Goal: Information Seeking & Learning: Learn about a topic

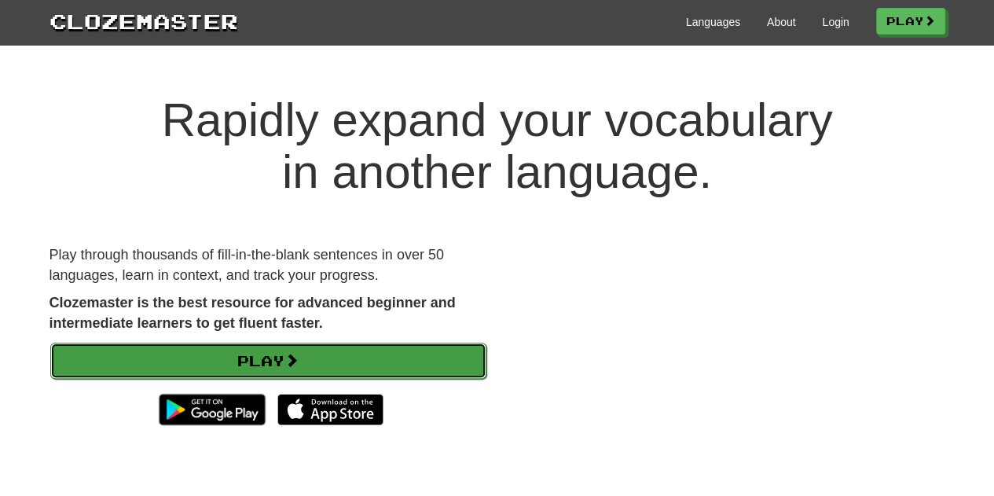
click at [311, 370] on link "Play" at bounding box center [268, 361] width 436 height 36
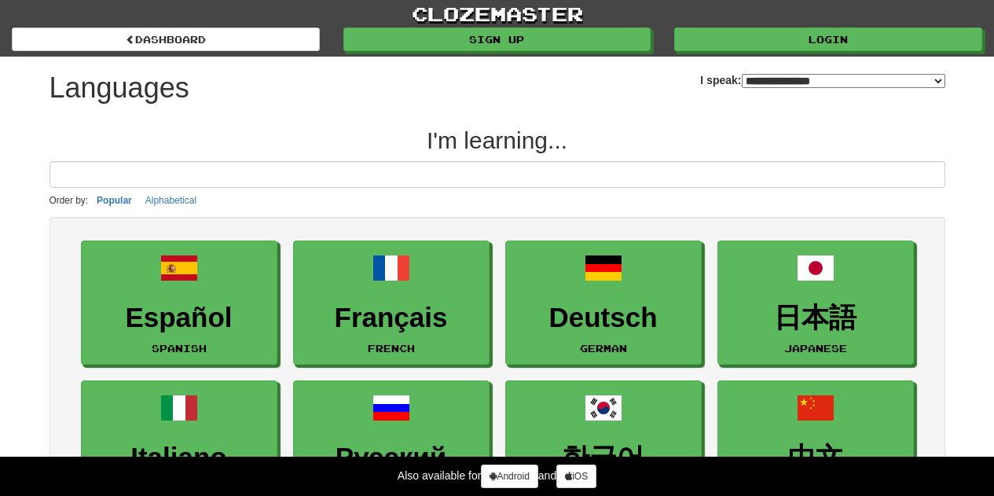
select select "*******"
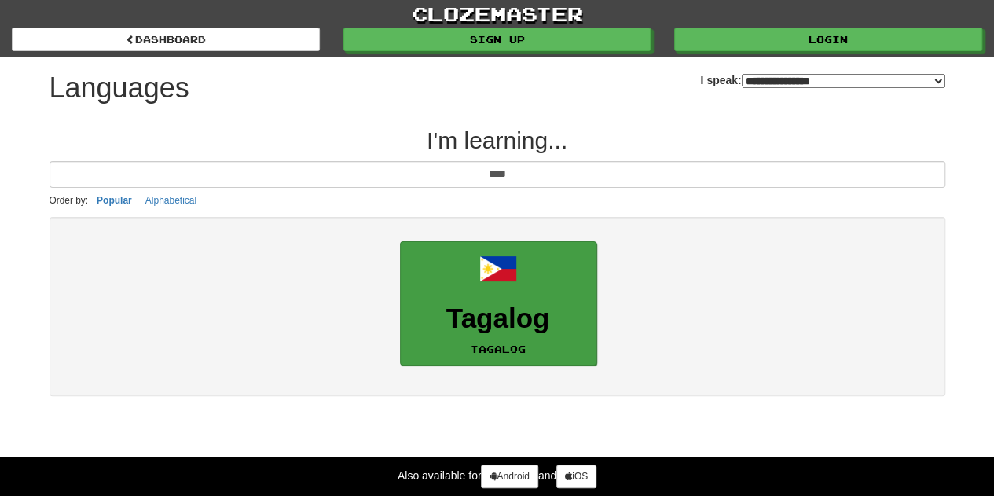
type input "****"
click at [478, 289] on link "Tagalog Tagalog" at bounding box center [498, 303] width 196 height 125
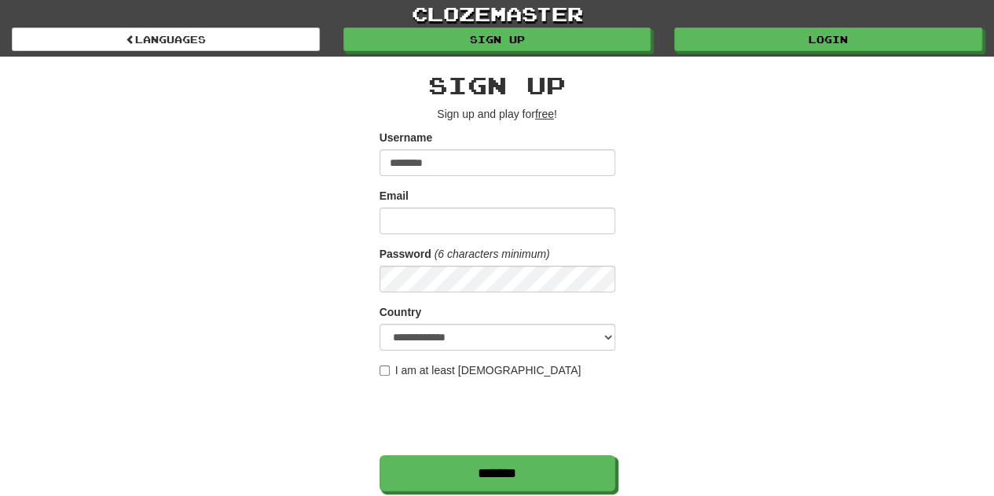
type input "********"
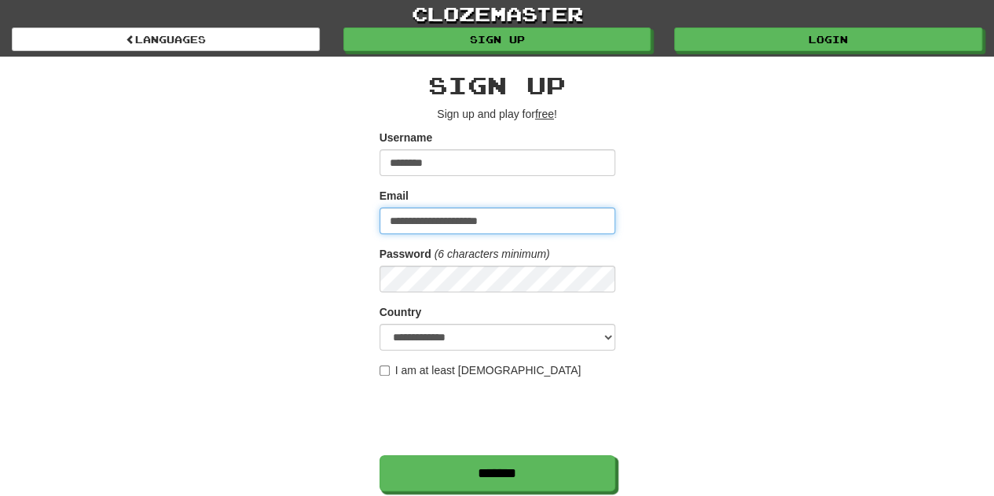
type input "**********"
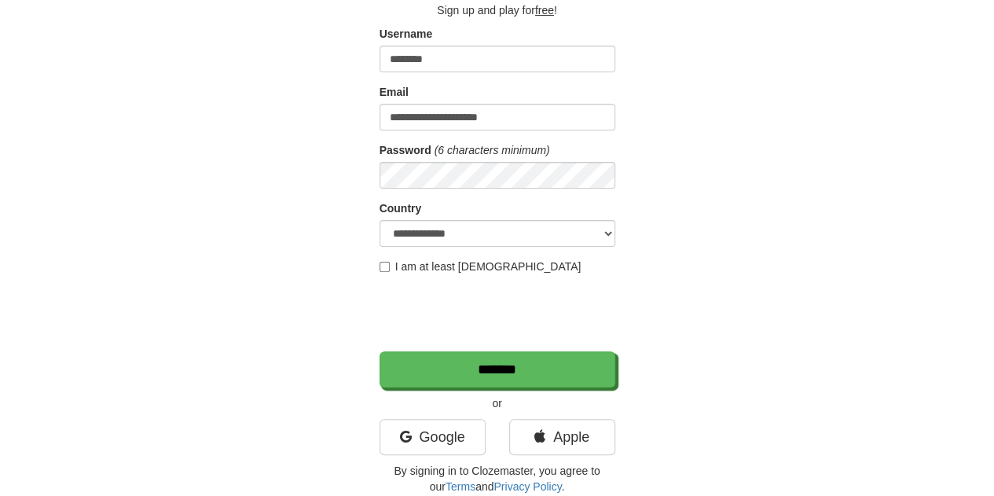
scroll to position [116, 0]
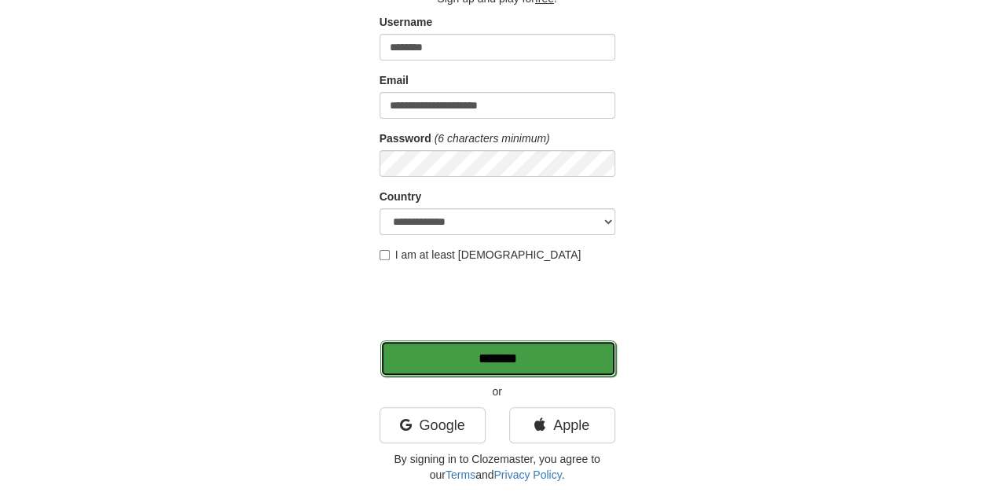
click at [476, 367] on input "*******" at bounding box center [498, 358] width 236 height 36
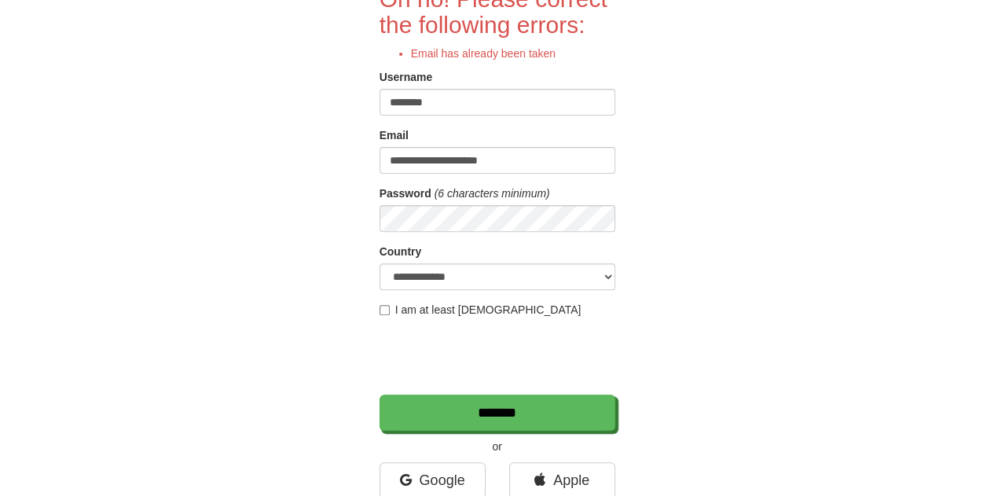
scroll to position [167, 0]
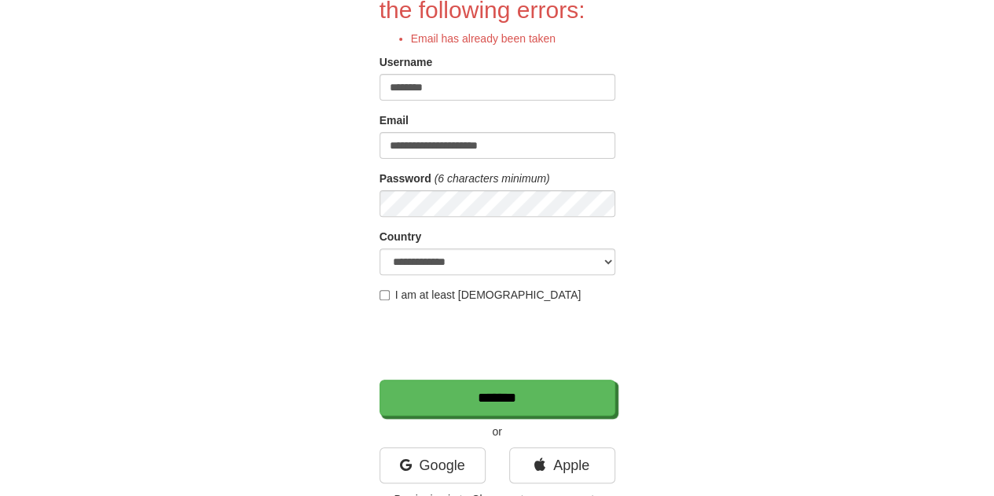
click at [482, 79] on input "********" at bounding box center [498, 87] width 236 height 27
type input "*********"
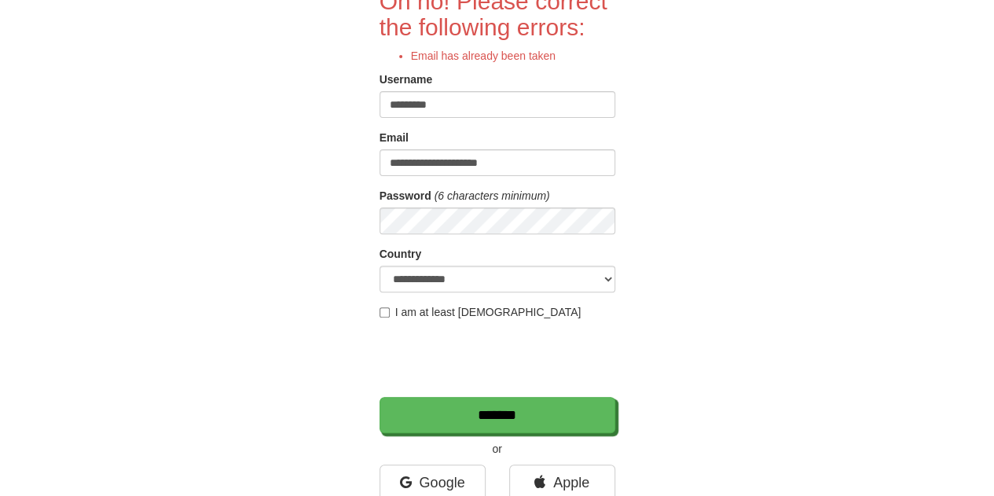
scroll to position [163, 0]
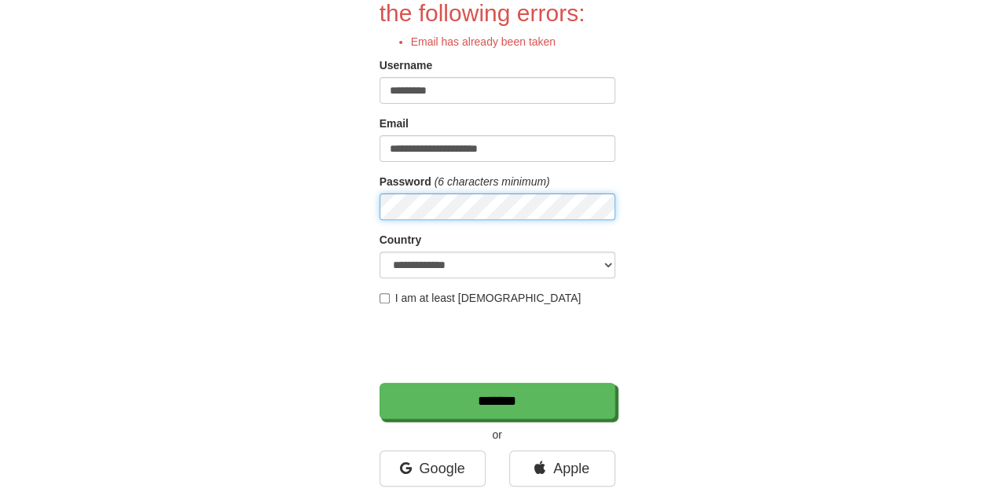
click at [380, 383] on input "*******" at bounding box center [498, 401] width 236 height 36
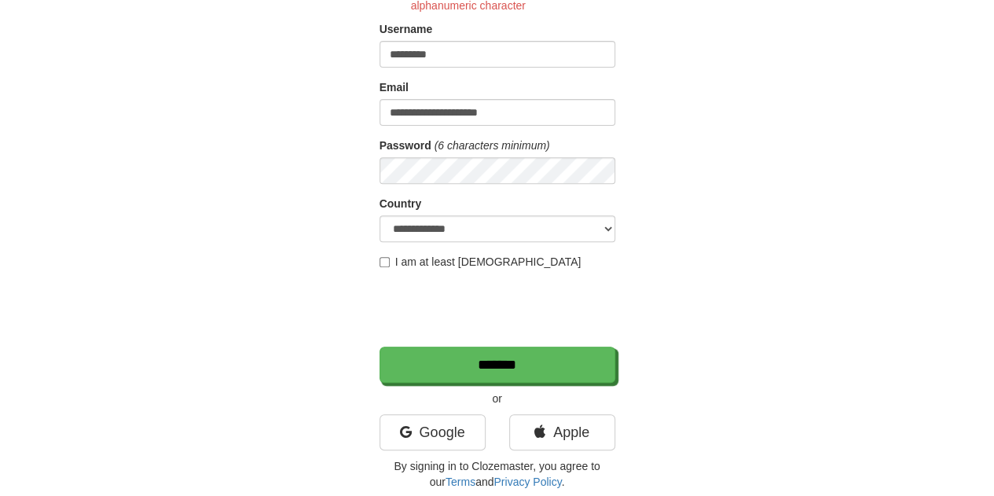
scroll to position [232, 0]
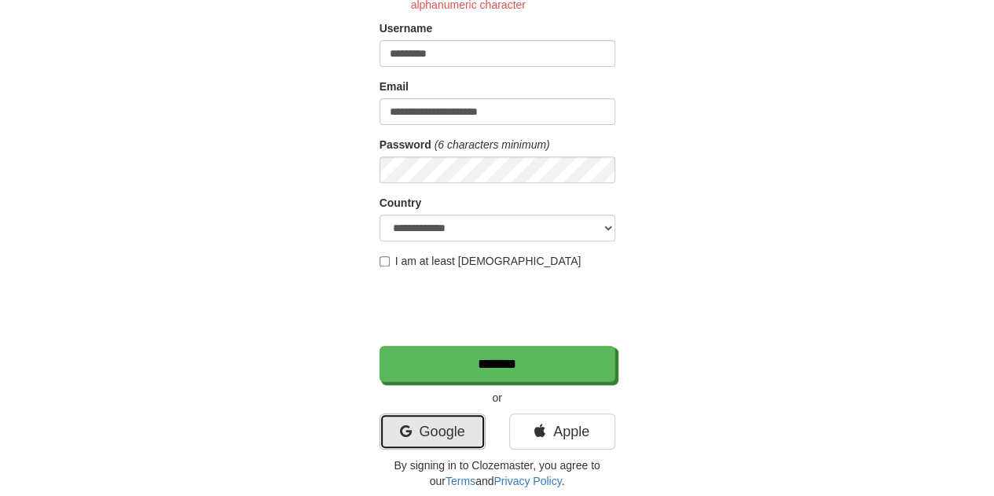
click at [420, 433] on link "Google" at bounding box center [433, 431] width 106 height 36
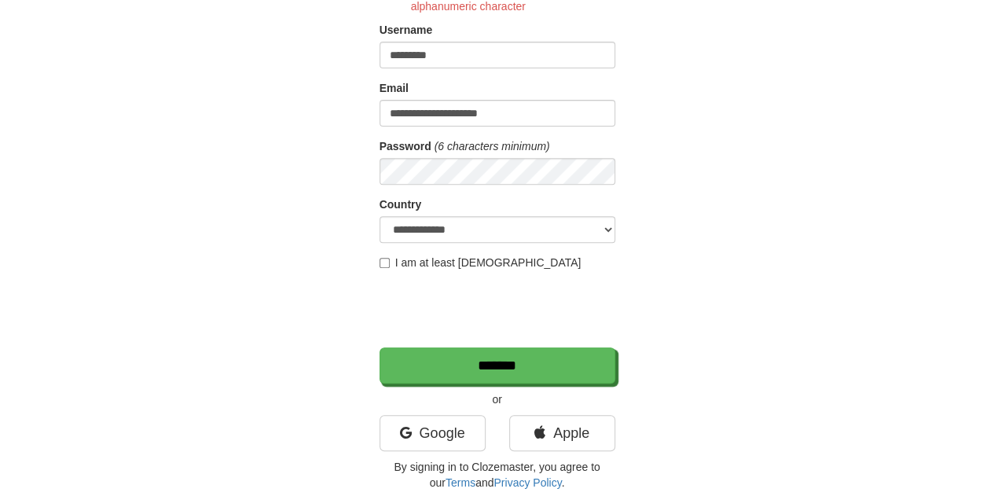
scroll to position [249, 0]
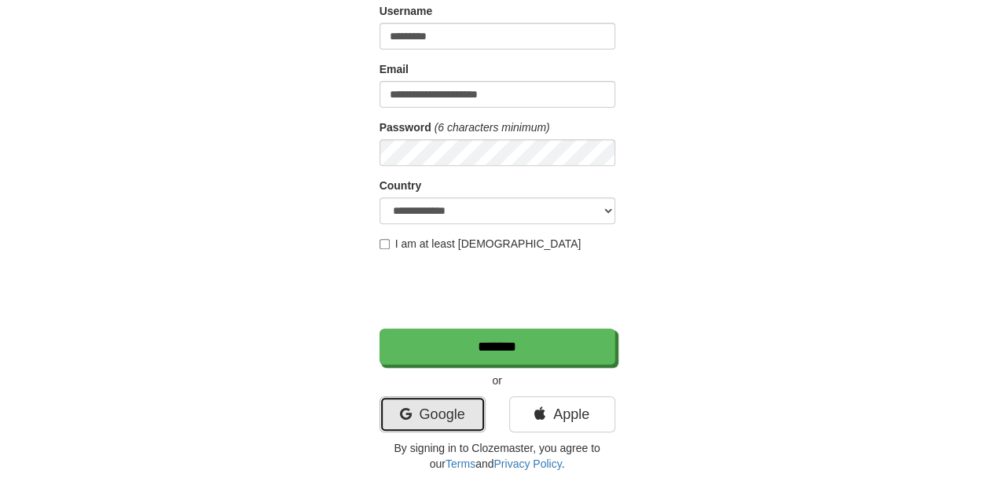
click at [434, 400] on link "Google" at bounding box center [433, 414] width 106 height 36
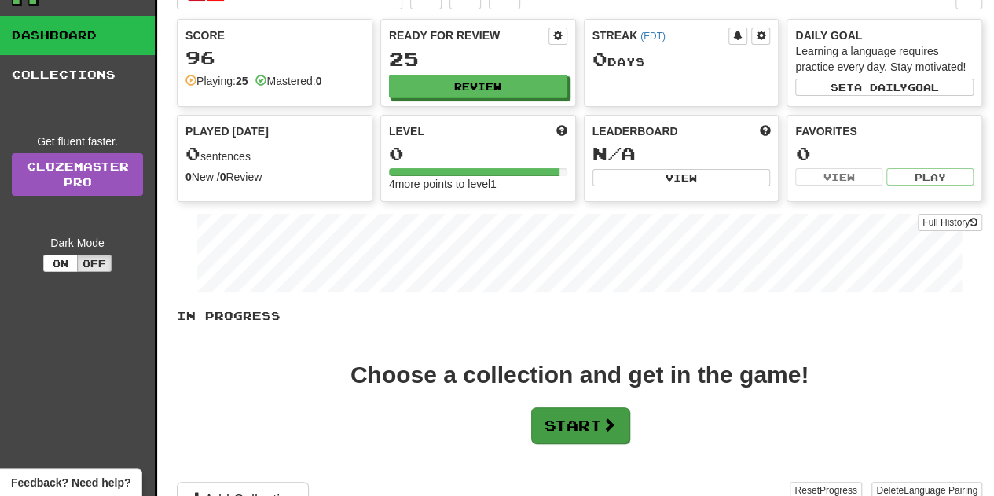
scroll to position [57, 0]
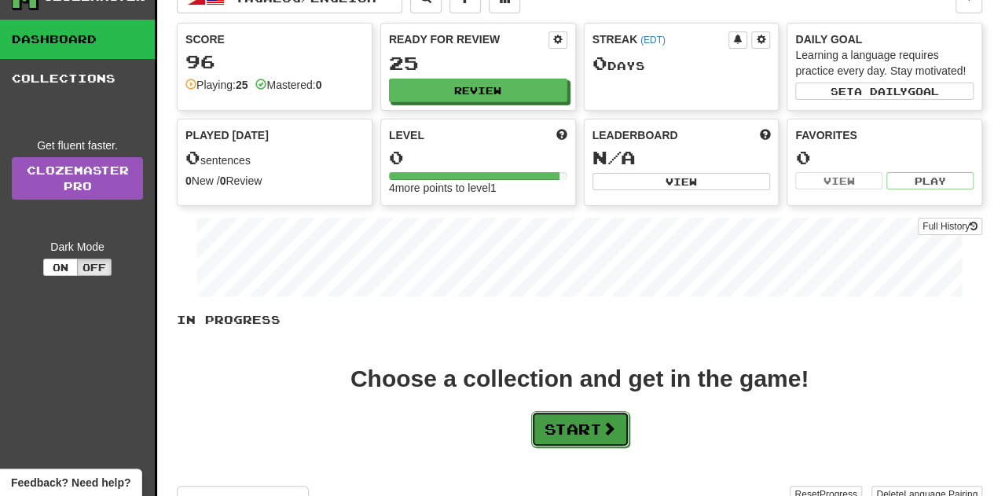
click at [550, 413] on button "Start" at bounding box center [580, 429] width 98 height 36
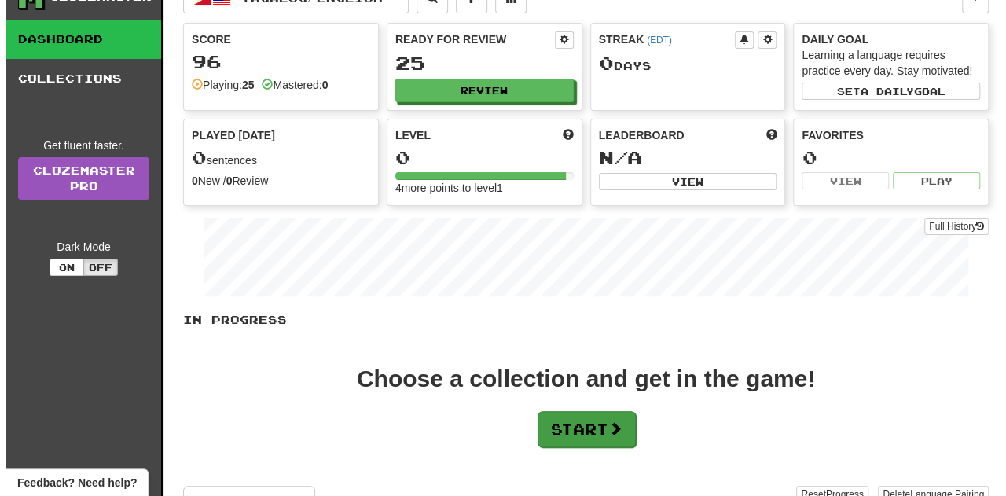
scroll to position [0, 0]
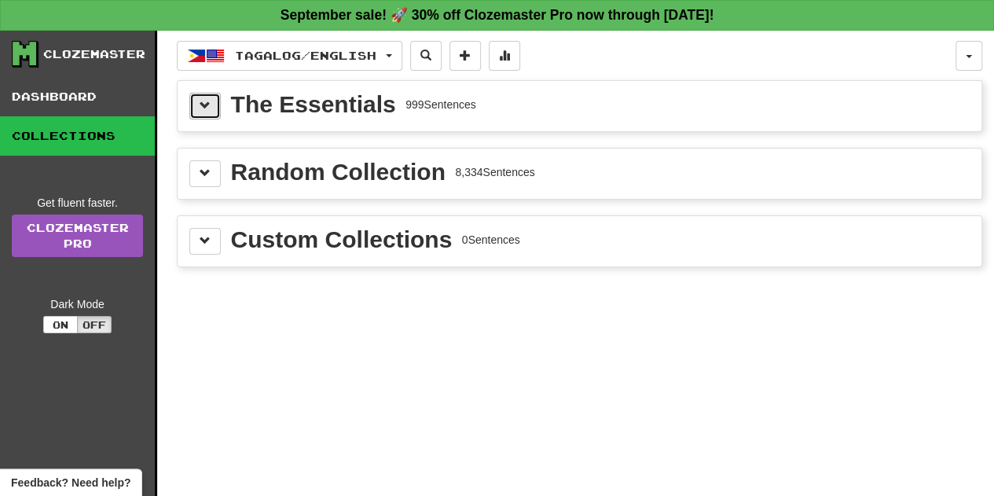
click at [192, 101] on button at bounding box center [204, 106] width 31 height 27
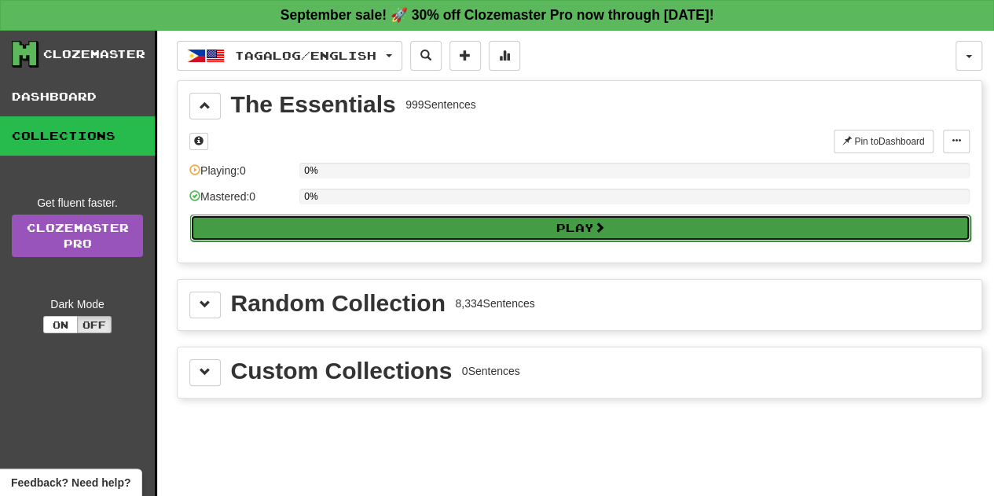
click at [284, 233] on button "Play" at bounding box center [580, 228] width 780 height 27
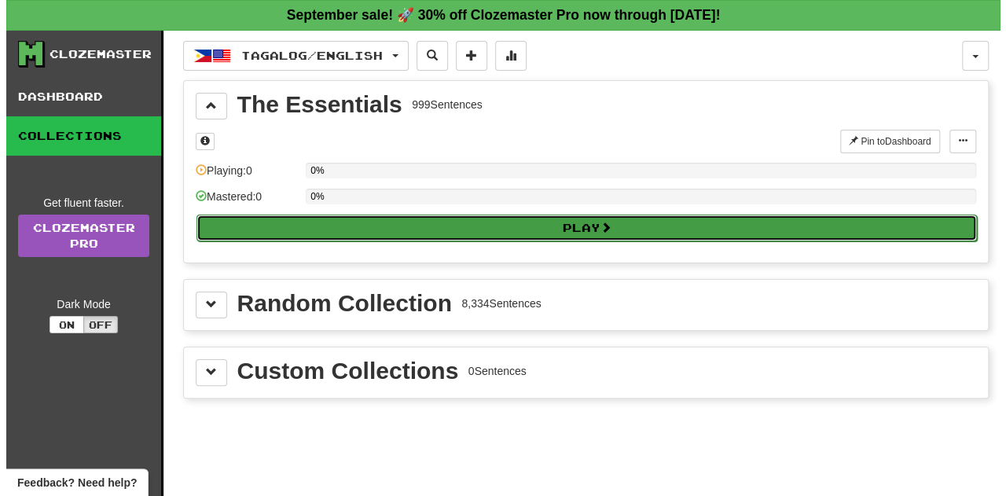
select select "**"
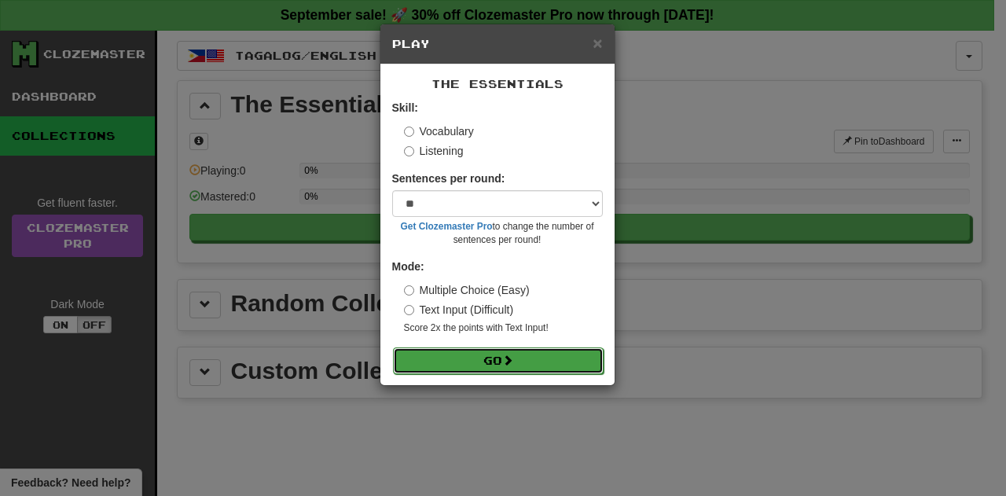
click at [442, 356] on button "Go" at bounding box center [498, 360] width 211 height 27
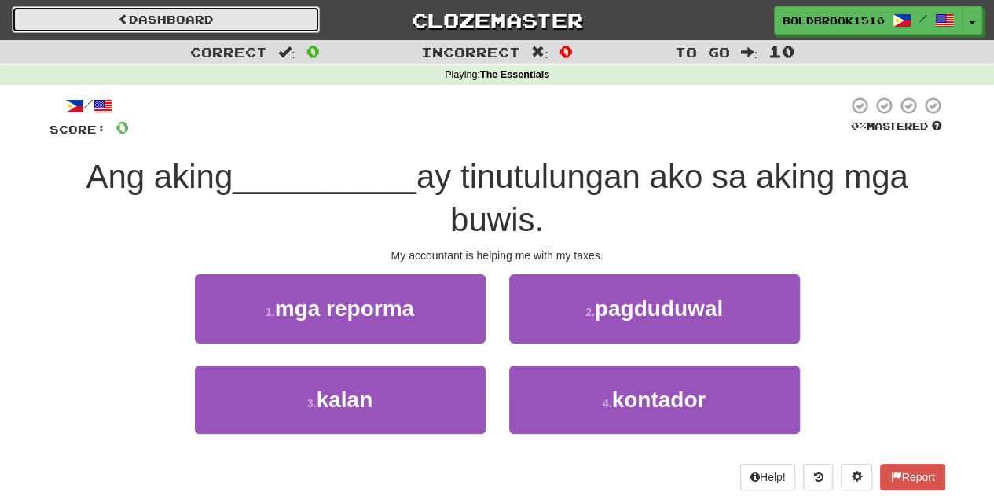
click at [143, 11] on link "Dashboard" at bounding box center [166, 19] width 308 height 27
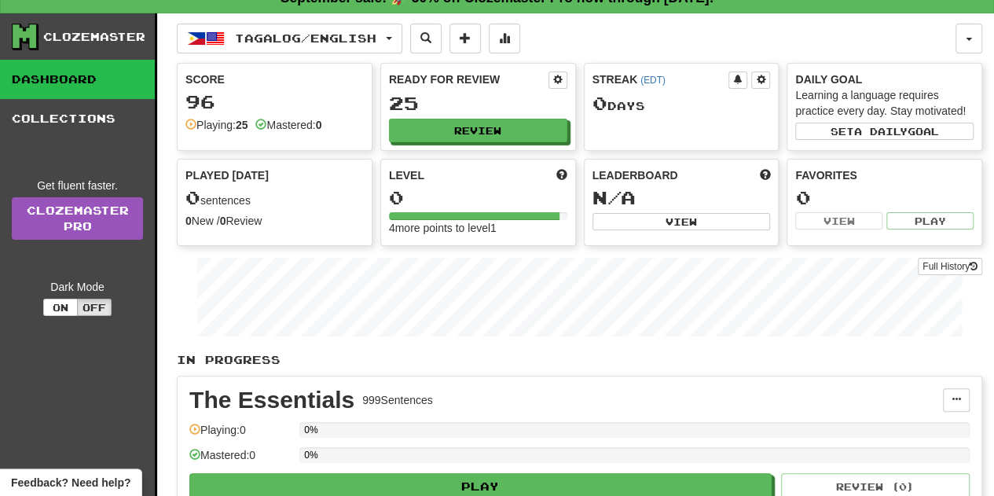
scroll to position [15, 0]
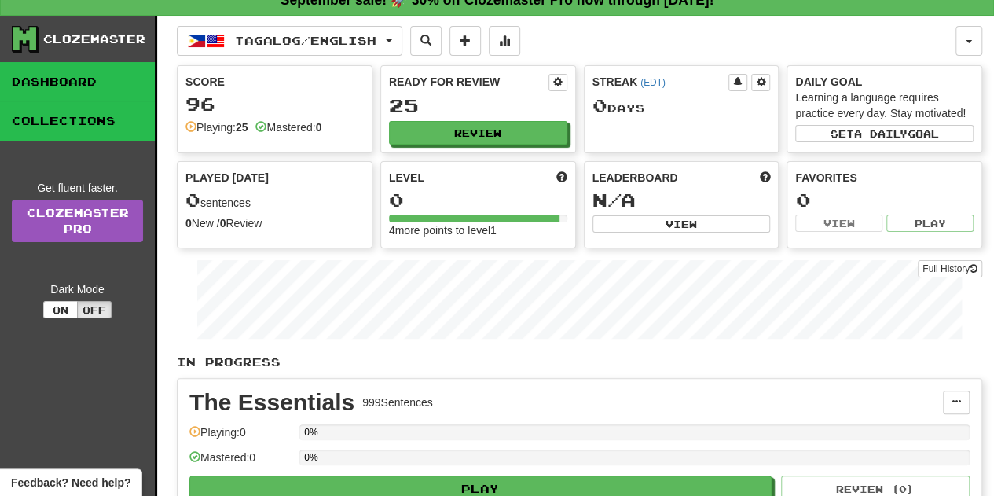
click at [100, 123] on link "Collections" at bounding box center [77, 120] width 155 height 39
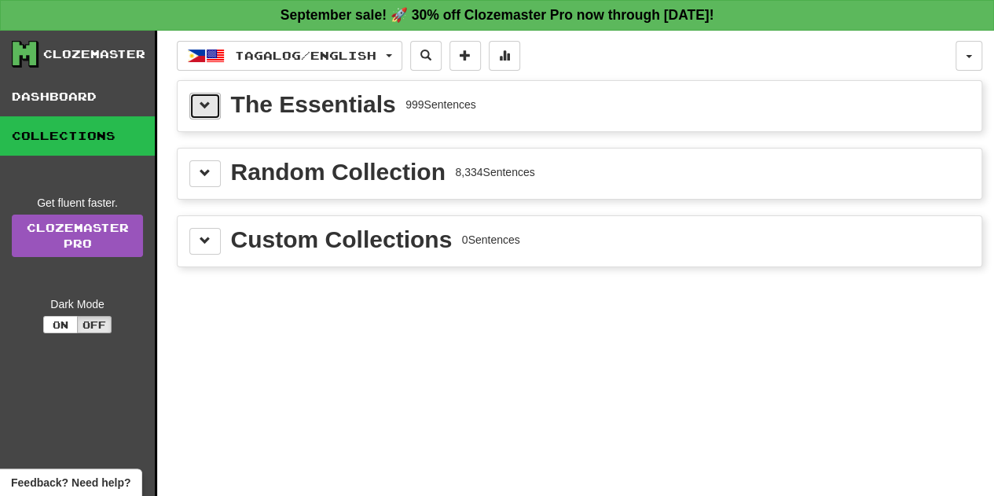
click at [195, 109] on button at bounding box center [204, 106] width 31 height 27
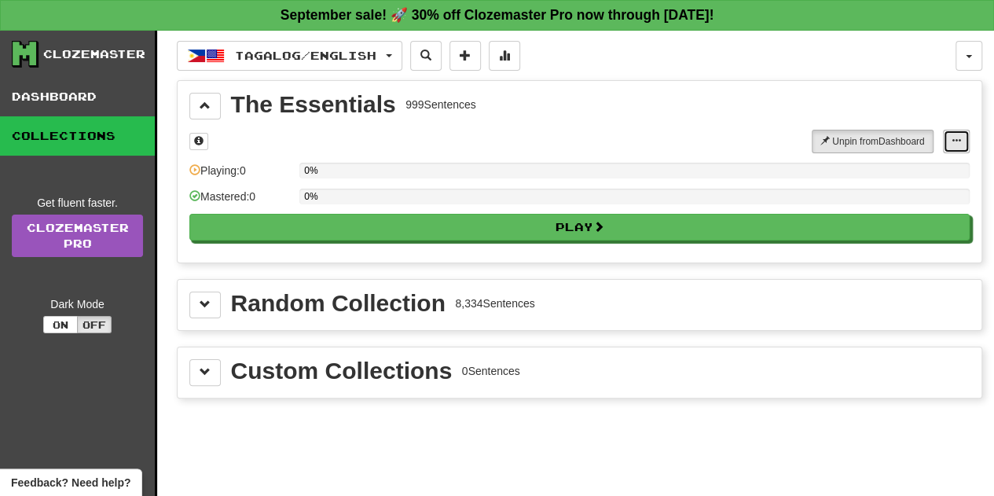
click at [964, 133] on button at bounding box center [956, 142] width 27 height 24
click at [956, 141] on span at bounding box center [956, 140] width 9 height 9
click at [424, 97] on div "999 Sentences" at bounding box center [440, 105] width 71 height 16
click at [194, 138] on span at bounding box center [198, 140] width 9 height 9
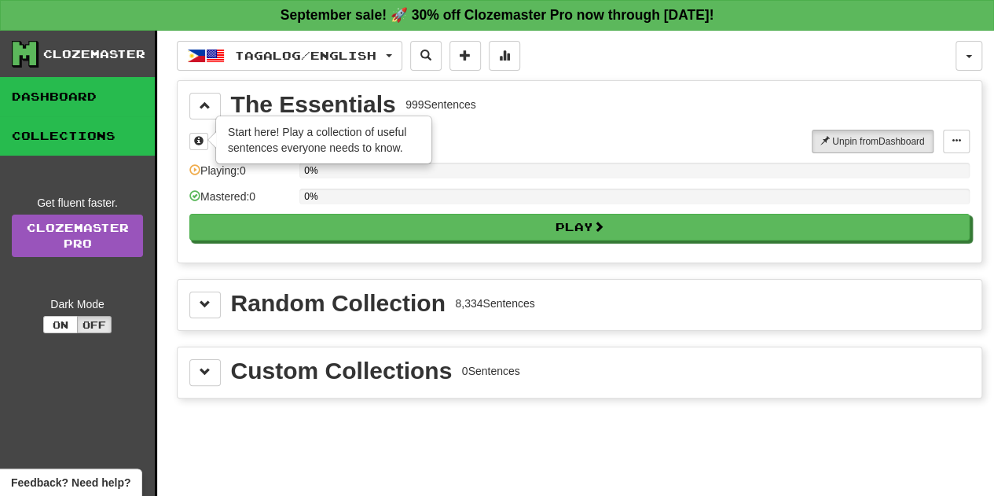
click at [111, 97] on link "Dashboard" at bounding box center [77, 96] width 155 height 39
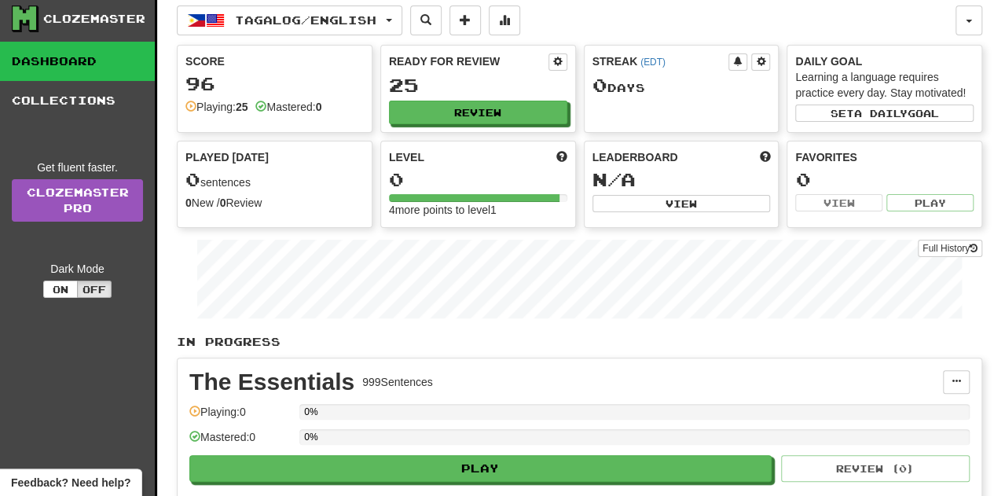
scroll to position [36, 0]
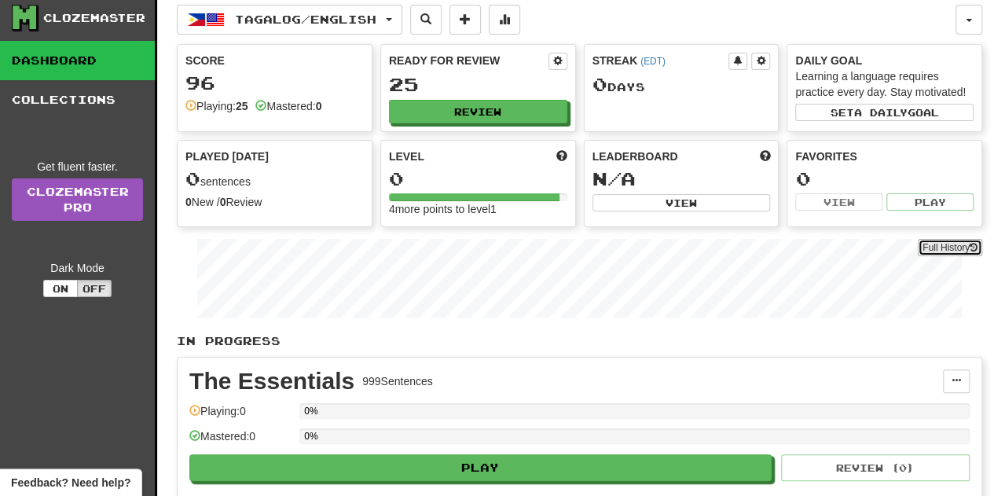
click at [923, 249] on button "Full History" at bounding box center [950, 247] width 64 height 17
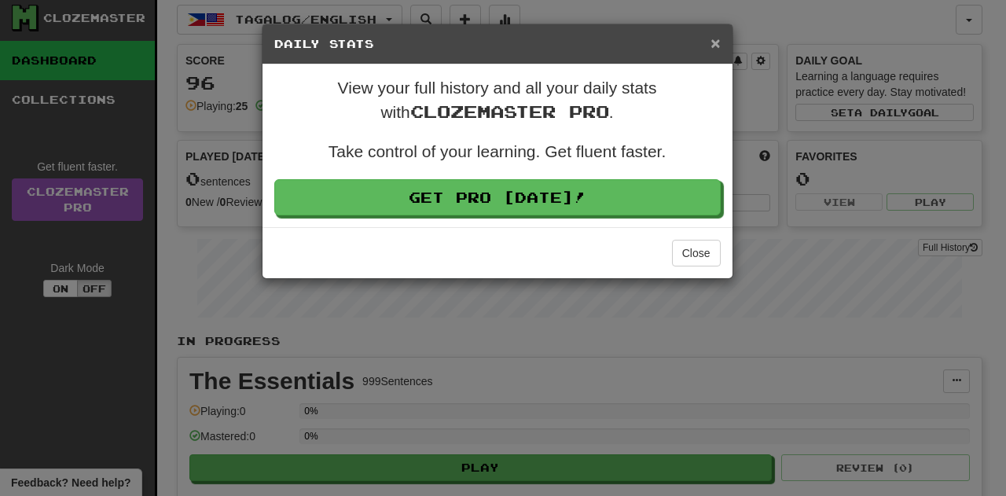
click at [714, 50] on span "×" at bounding box center [714, 43] width 9 height 18
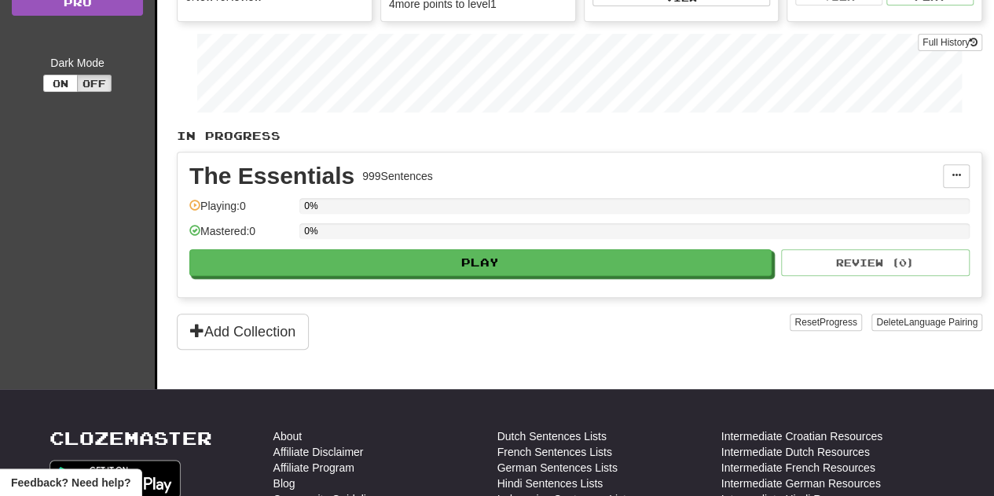
scroll to position [0, 0]
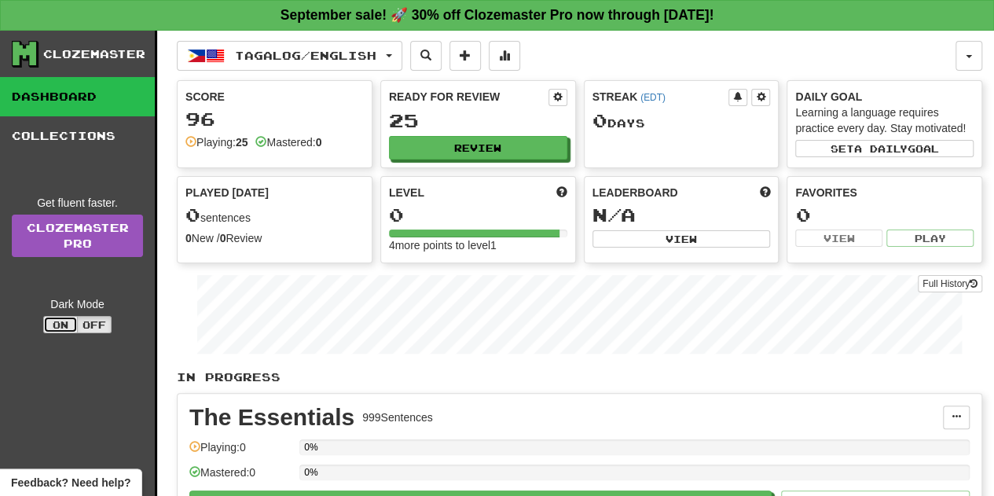
click at [70, 320] on button "On" at bounding box center [60, 324] width 35 height 17
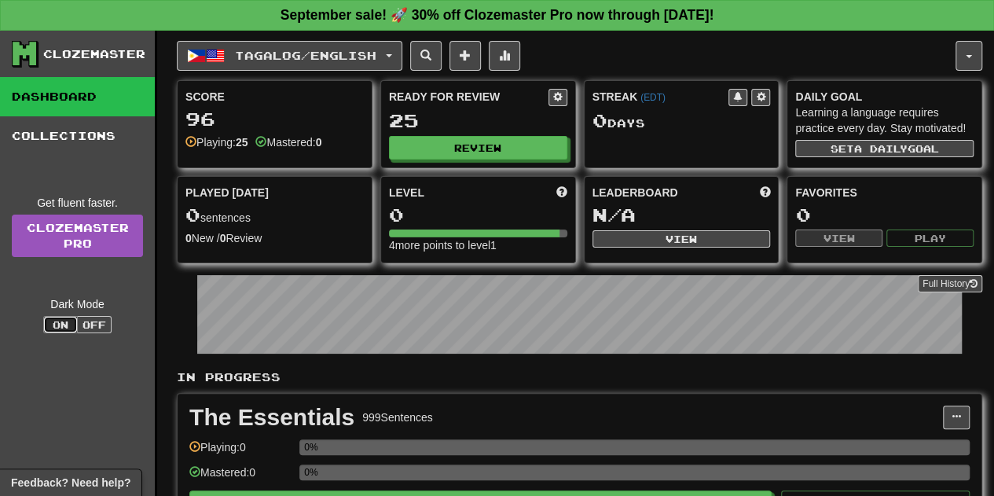
scroll to position [27, 0]
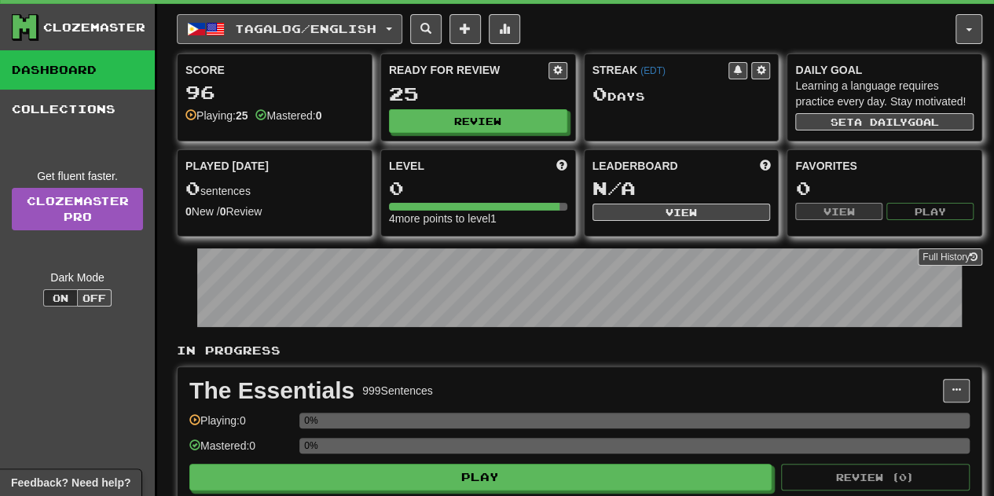
click at [395, 31] on button "Tagalog / English" at bounding box center [290, 29] width 226 height 30
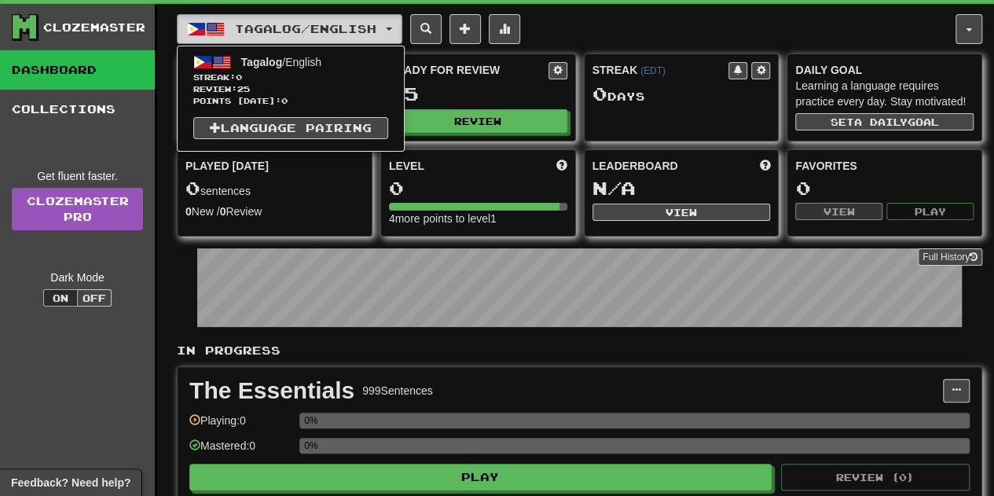
click at [395, 31] on button "Tagalog / English" at bounding box center [290, 29] width 226 height 30
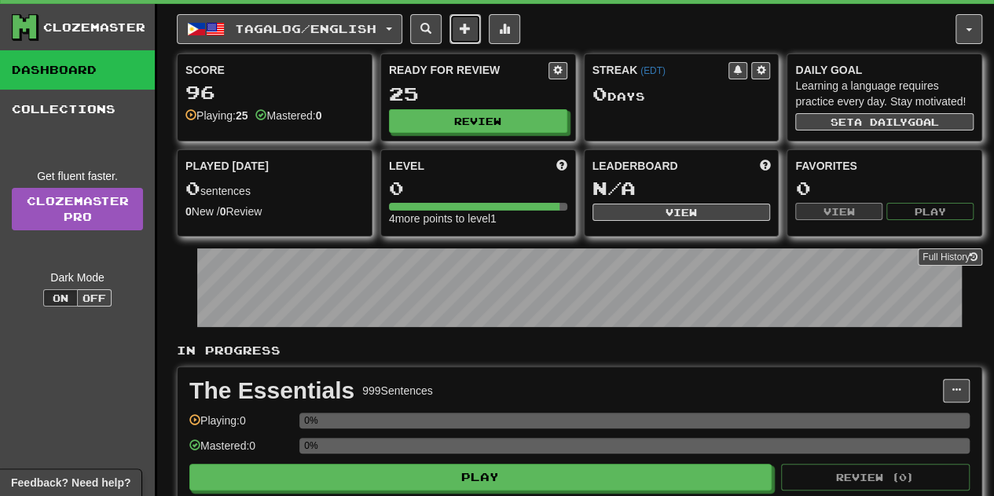
click at [481, 26] on button at bounding box center [464, 29] width 31 height 30
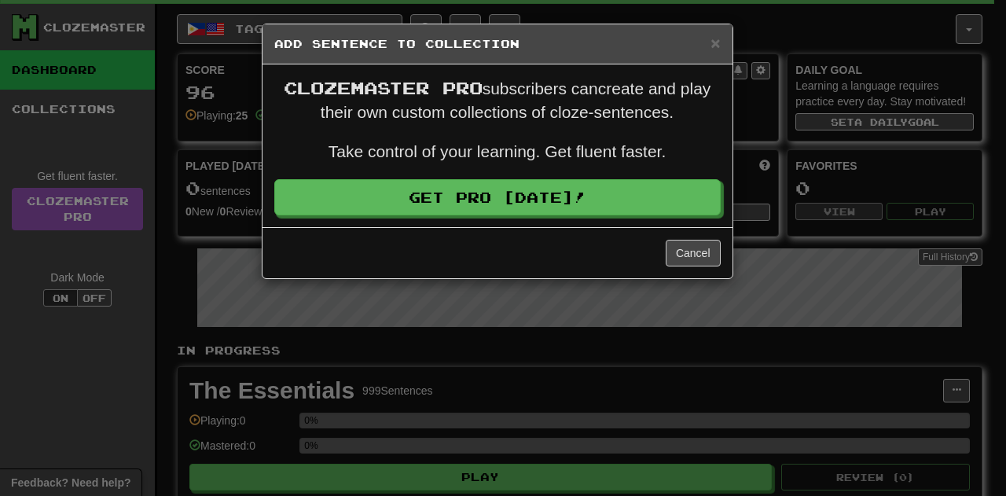
click at [699, 35] on div "× Add Sentence to Collection" at bounding box center [497, 44] width 470 height 40
click at [708, 39] on h5 "Add Sentence to Collection" at bounding box center [497, 44] width 446 height 16
click at [717, 39] on span "×" at bounding box center [714, 43] width 9 height 18
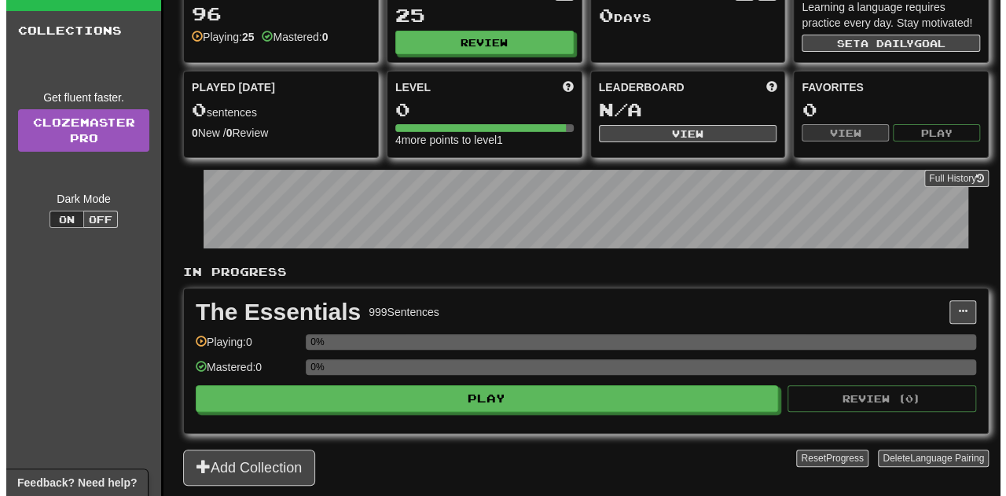
scroll to position [115, 0]
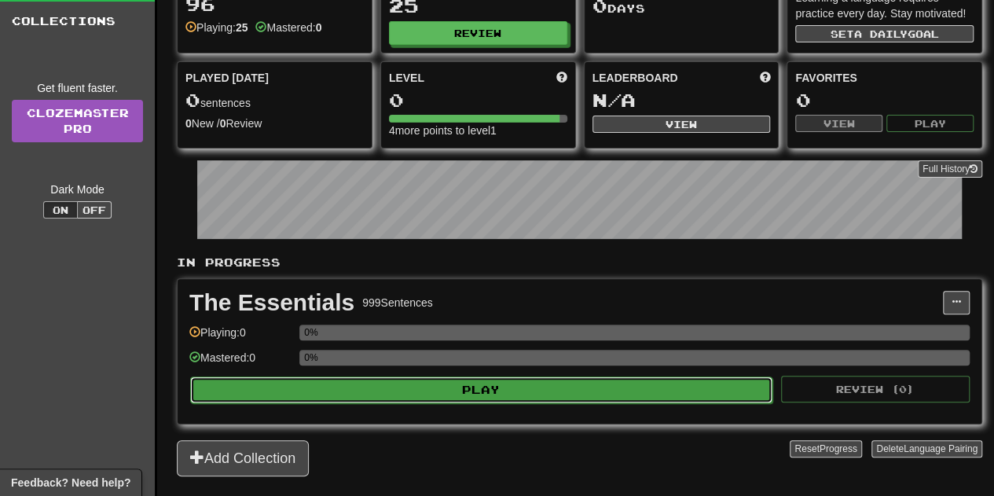
click at [465, 388] on button "Play" at bounding box center [481, 389] width 582 height 27
select select "**"
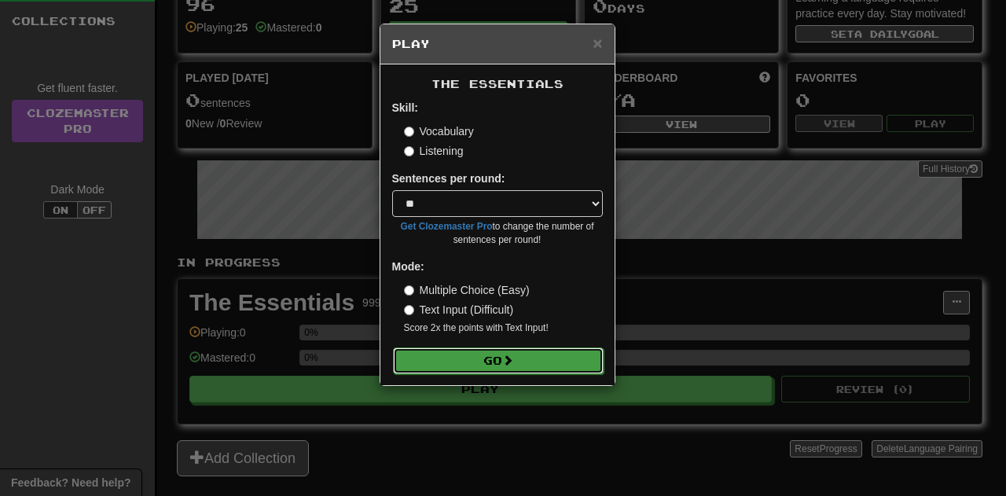
click at [466, 351] on button "Go" at bounding box center [498, 360] width 211 height 27
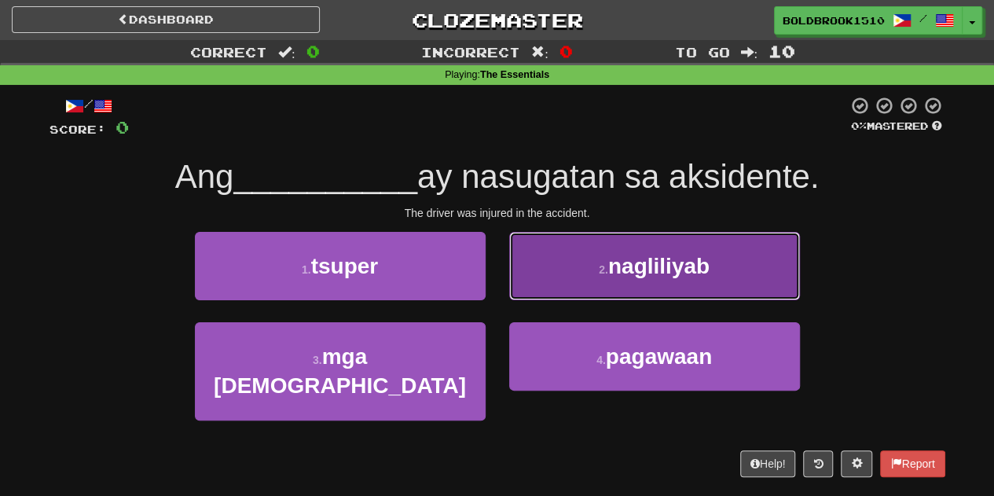
click at [558, 285] on button "2 . nagliliyab" at bounding box center [654, 266] width 291 height 68
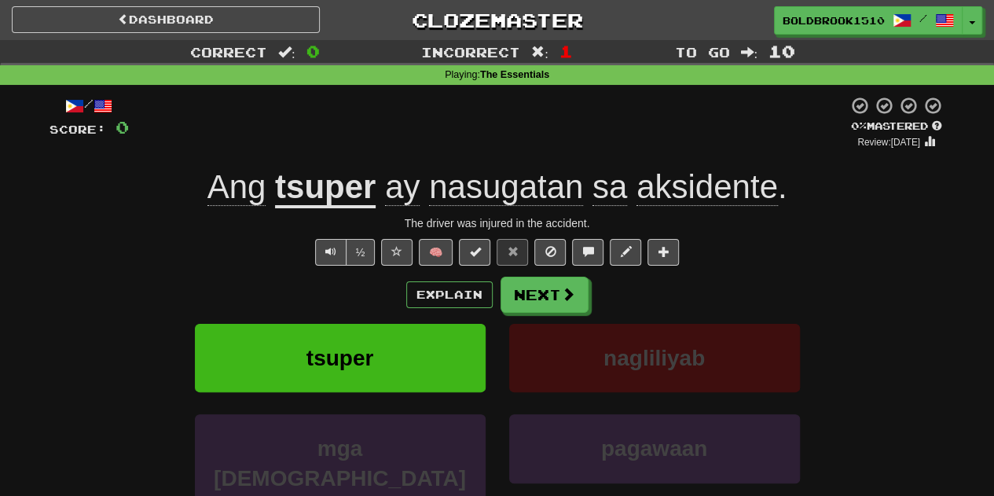
click at [394, 175] on span "ay" at bounding box center [402, 187] width 35 height 38
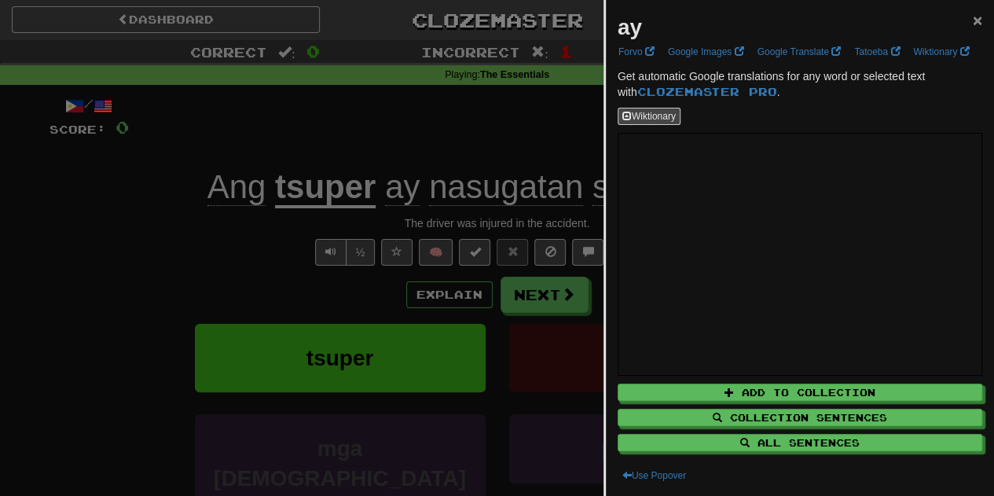
click at [973, 20] on span "×" at bounding box center [977, 20] width 9 height 18
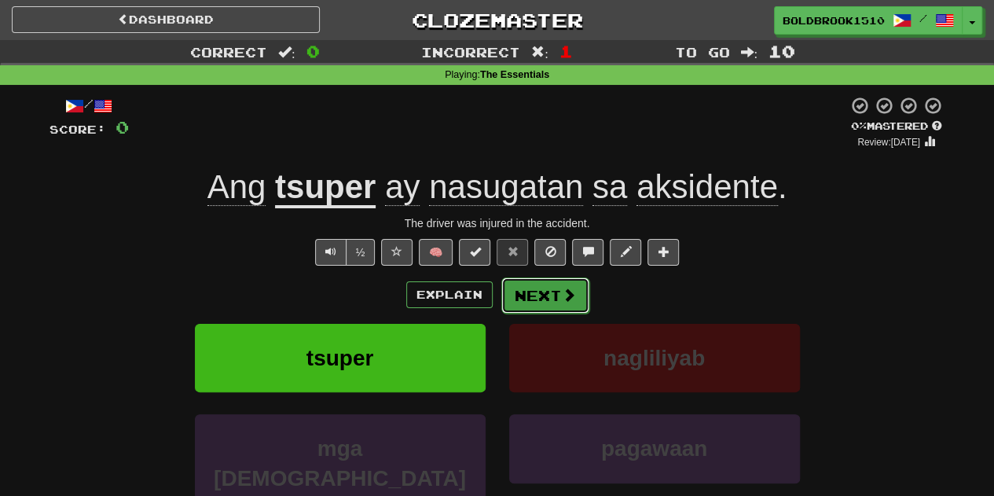
click at [566, 291] on span at bounding box center [569, 295] width 14 height 14
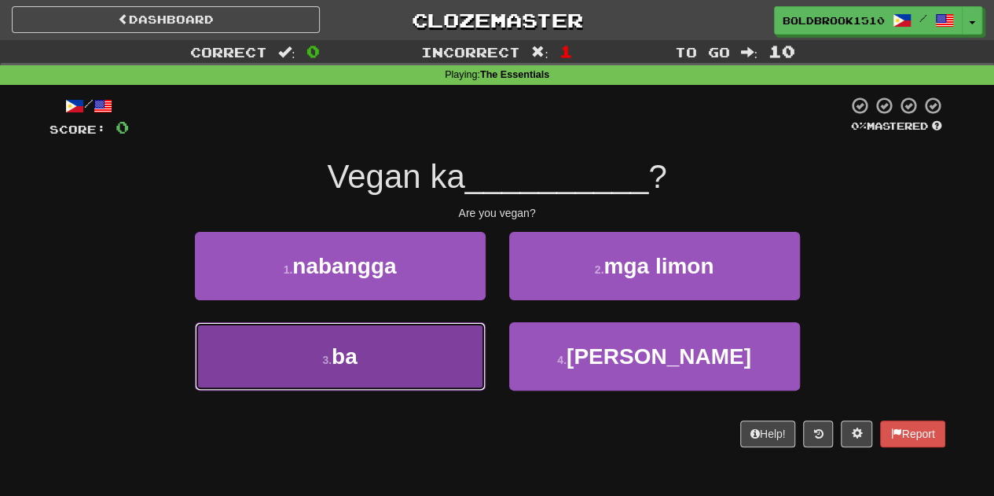
click at [457, 380] on button "3 . ba" at bounding box center [340, 356] width 291 height 68
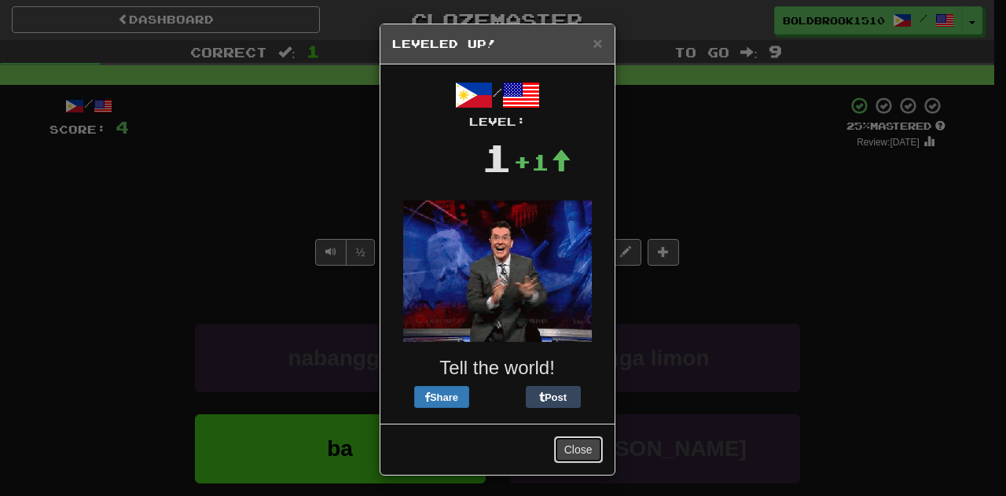
click at [559, 449] on button "Close" at bounding box center [578, 449] width 49 height 27
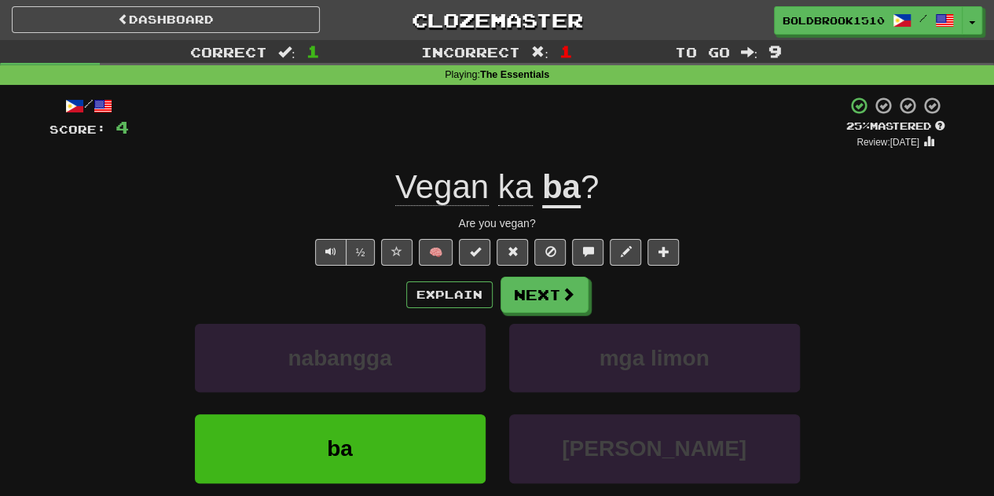
click at [559, 201] on u "ba" at bounding box center [561, 188] width 39 height 40
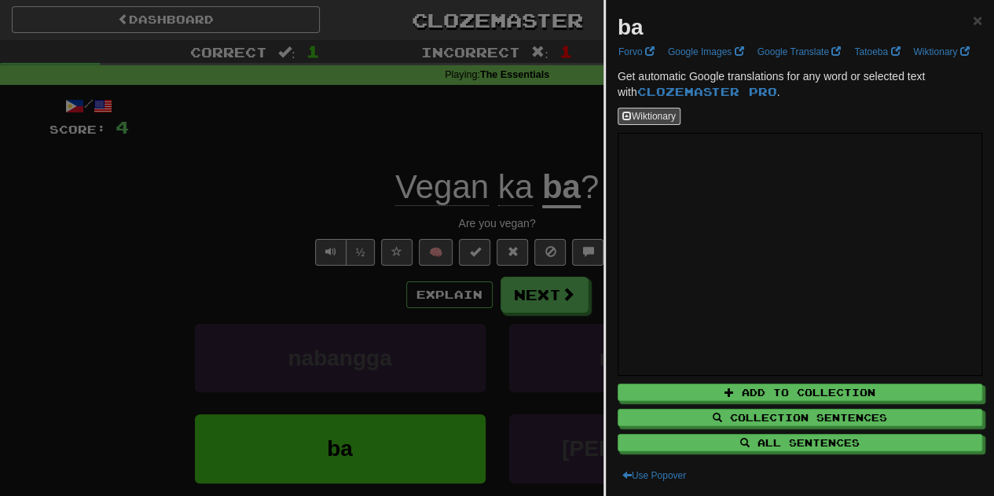
click at [578, 247] on div at bounding box center [497, 248] width 994 height 496
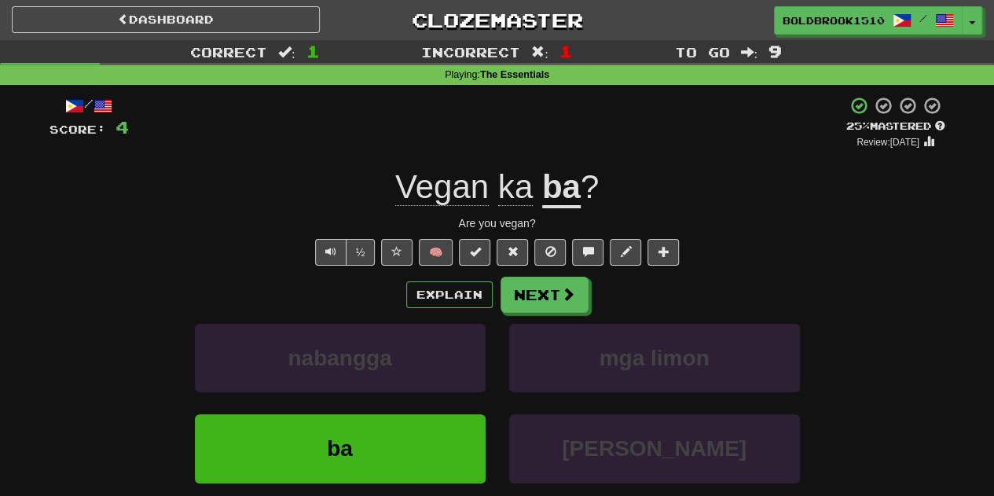
click at [520, 201] on span "ka" at bounding box center [515, 187] width 35 height 38
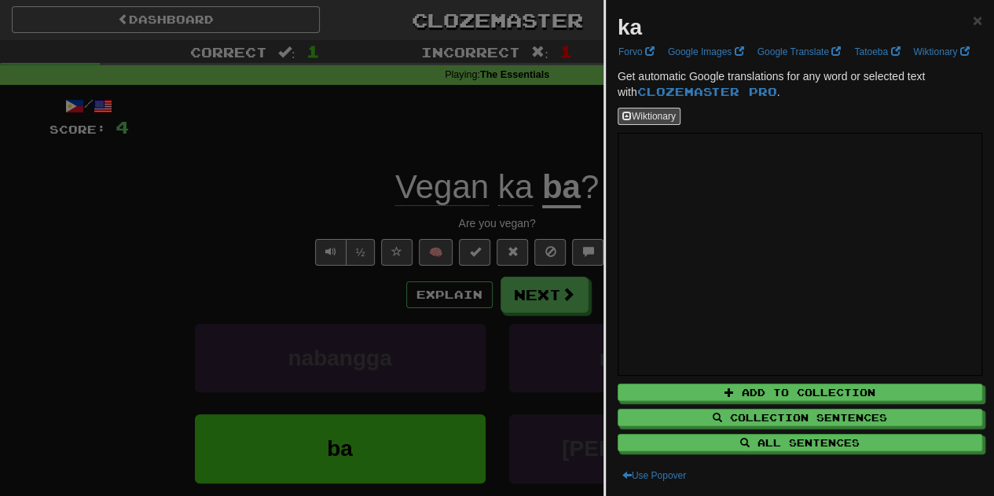
click at [580, 163] on div at bounding box center [497, 248] width 994 height 496
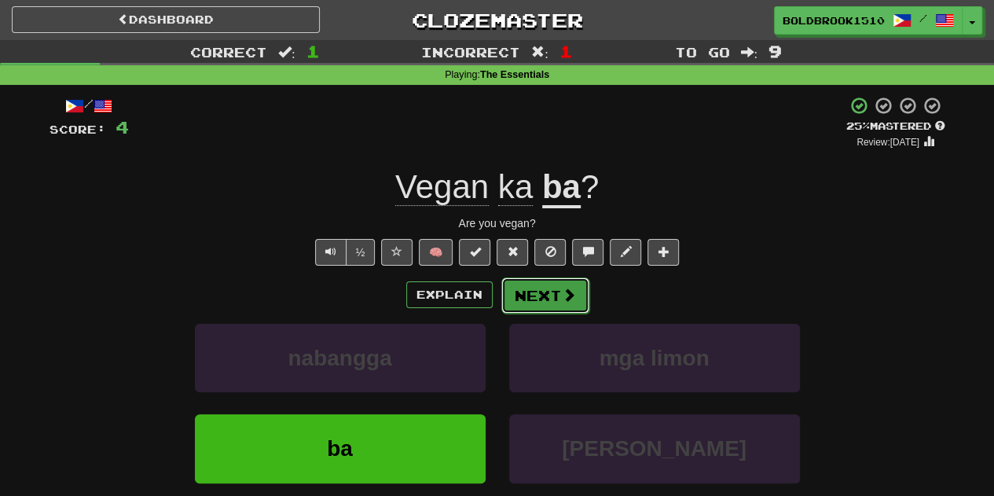
click at [584, 287] on button "Next" at bounding box center [545, 295] width 88 height 36
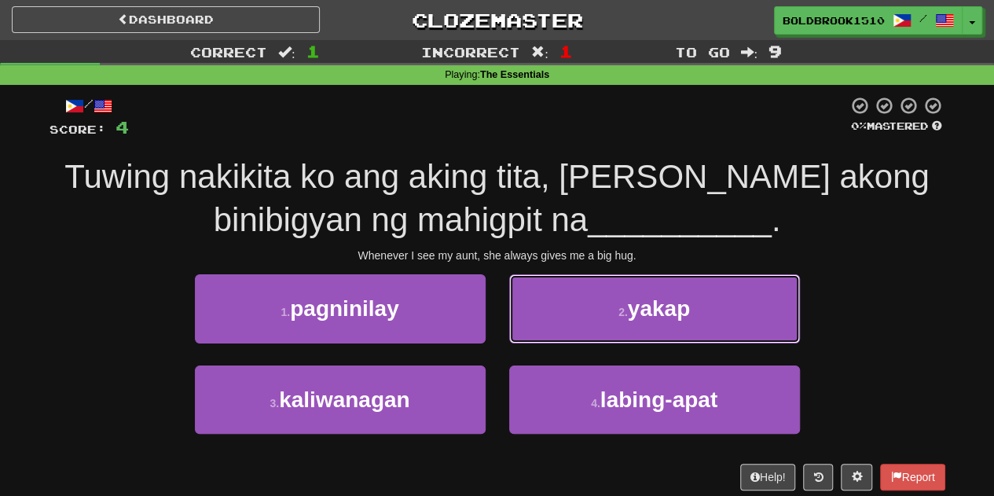
click at [584, 287] on button "2 . yakap" at bounding box center [654, 308] width 291 height 68
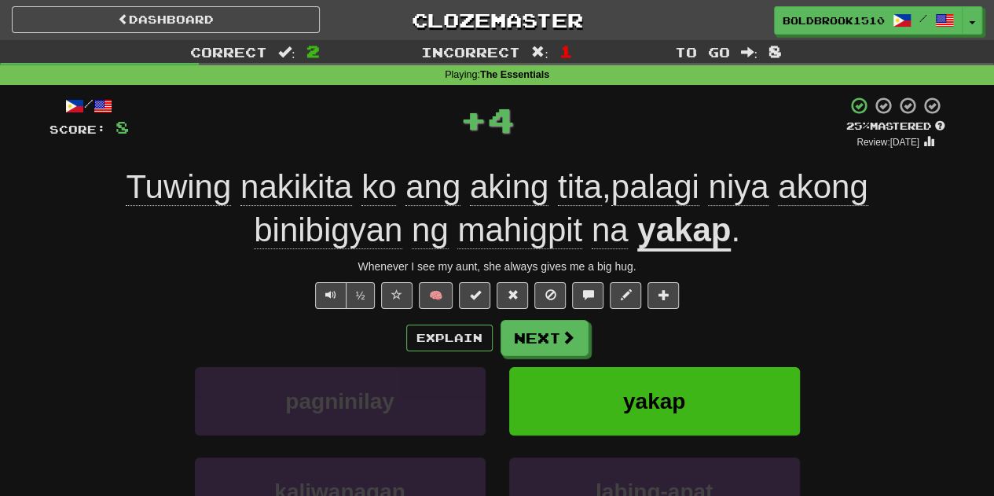
click at [652, 233] on u "yakap" at bounding box center [684, 231] width 94 height 40
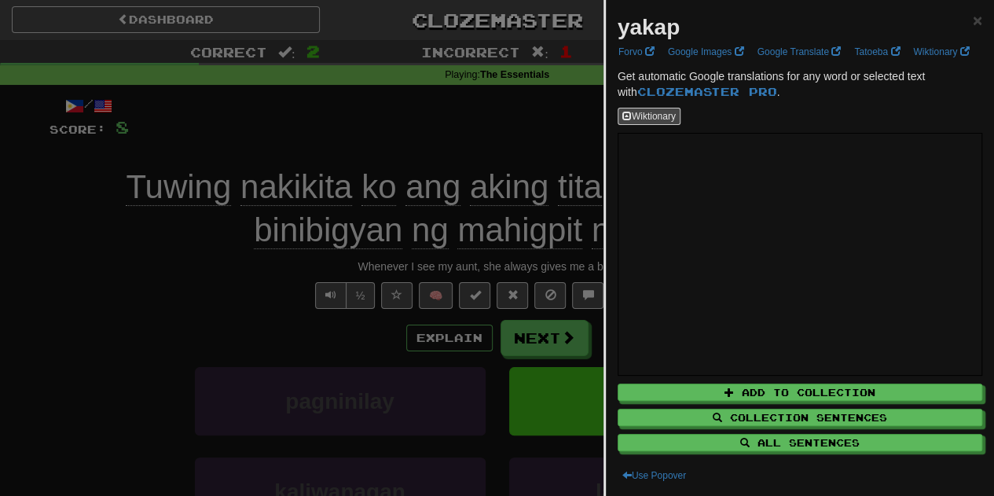
click at [475, 204] on div at bounding box center [497, 248] width 994 height 496
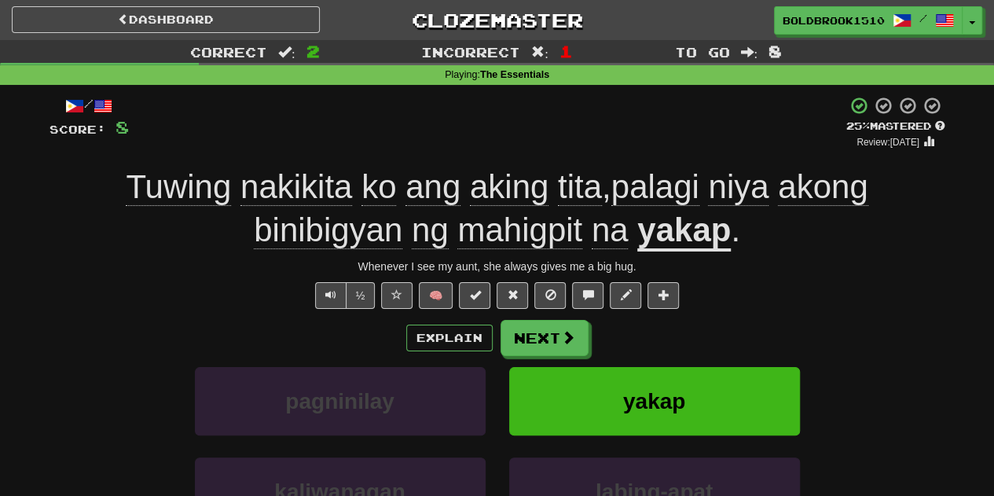
click at [497, 223] on span "mahigpit" at bounding box center [519, 230] width 125 height 38
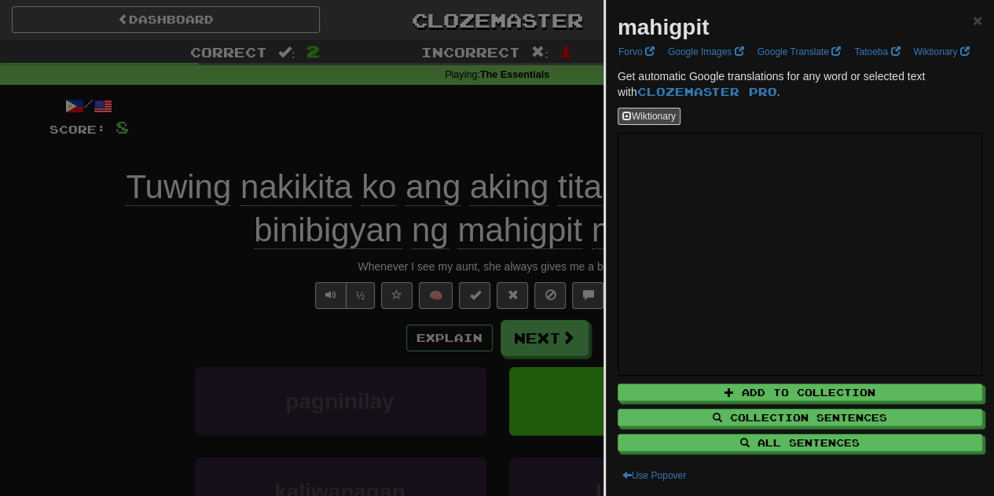
click at [508, 189] on div at bounding box center [497, 248] width 994 height 496
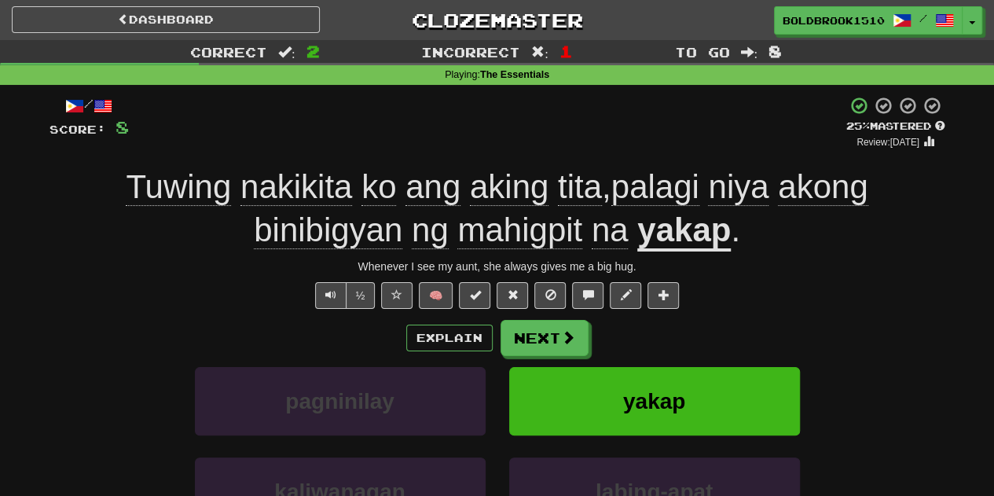
click at [328, 232] on span "binibigyan" at bounding box center [328, 230] width 149 height 38
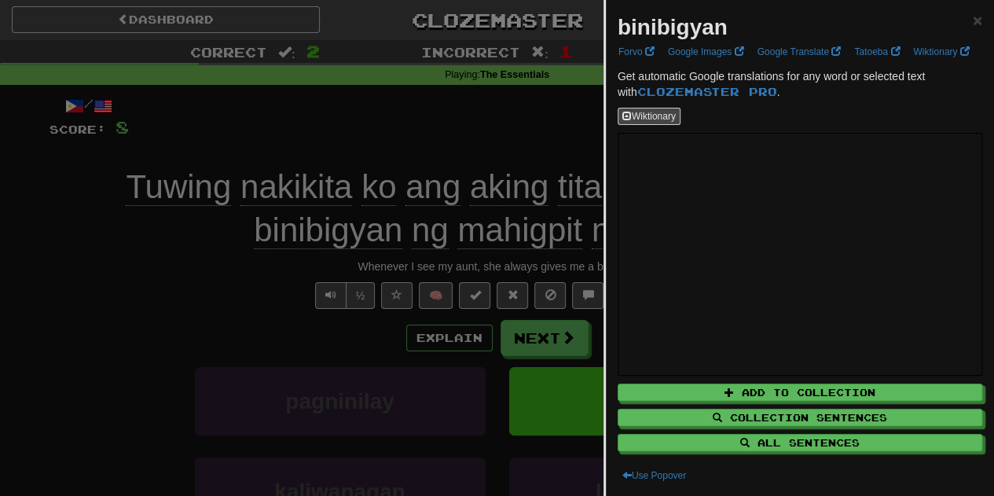
click at [518, 227] on div at bounding box center [497, 248] width 994 height 496
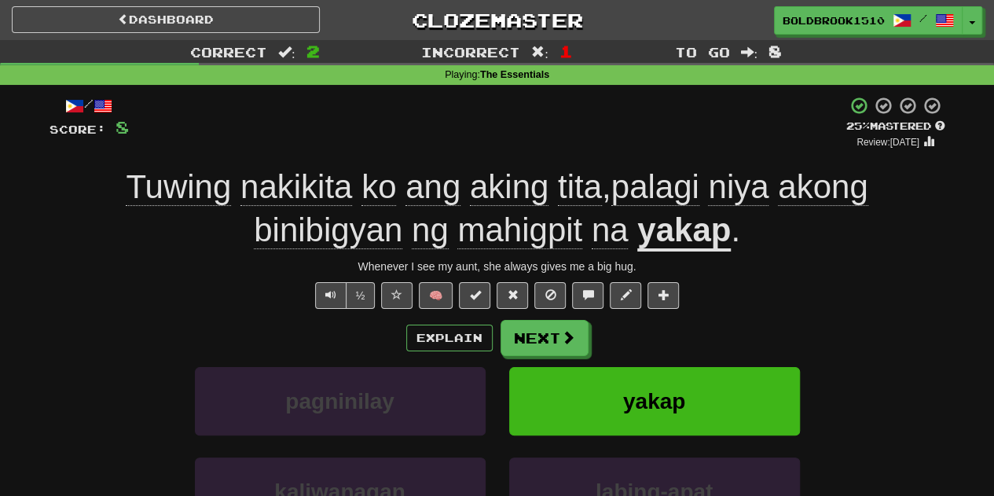
click at [427, 232] on span "ng" at bounding box center [430, 230] width 37 height 38
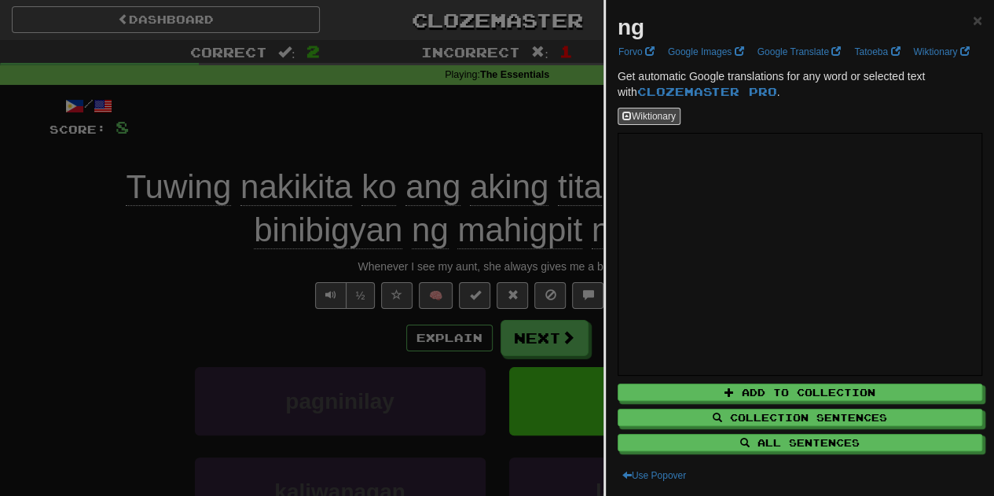
click at [536, 223] on div at bounding box center [497, 248] width 994 height 496
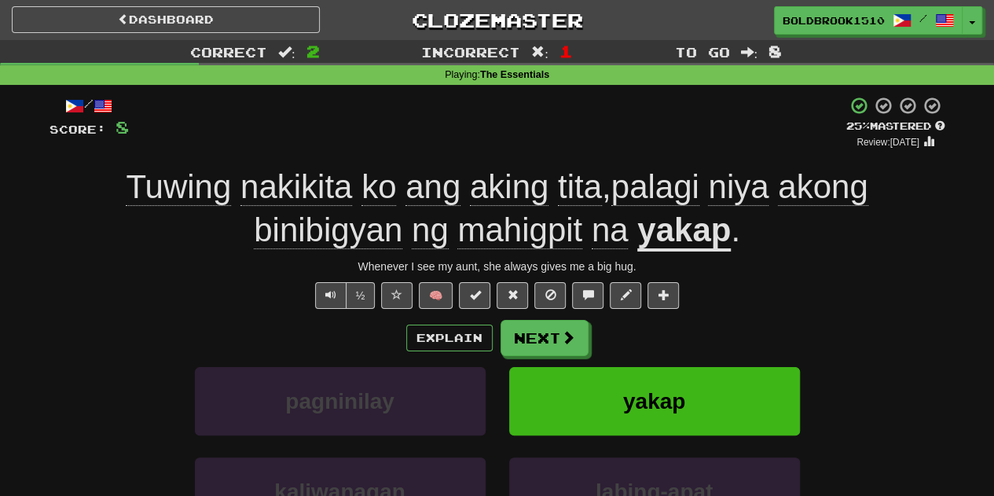
click at [595, 230] on span "na" at bounding box center [610, 230] width 37 height 38
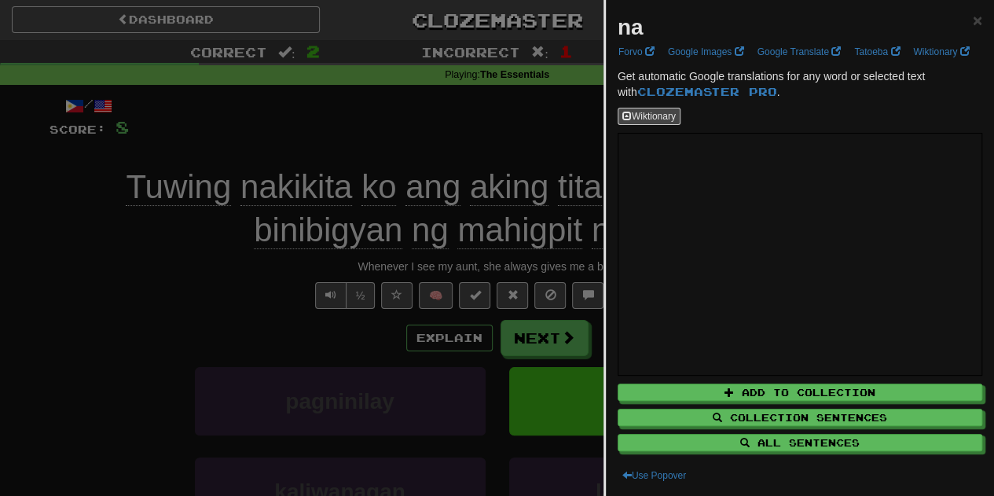
click at [504, 188] on div at bounding box center [497, 248] width 994 height 496
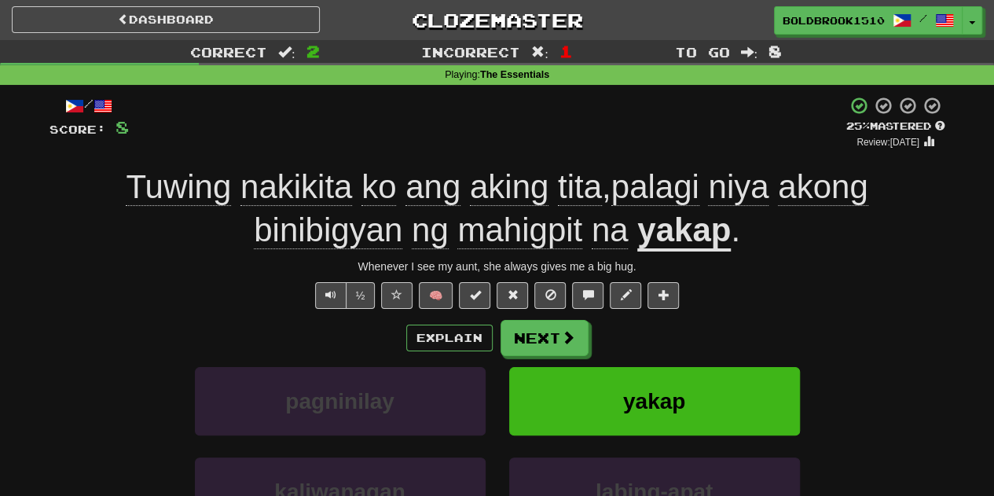
click at [805, 202] on span "akong" at bounding box center [823, 187] width 90 height 38
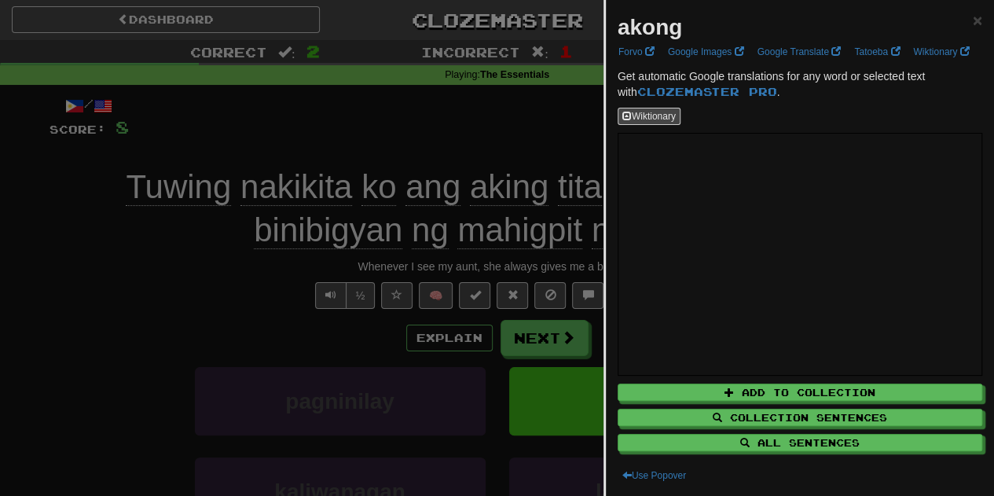
click at [541, 222] on div at bounding box center [497, 248] width 994 height 496
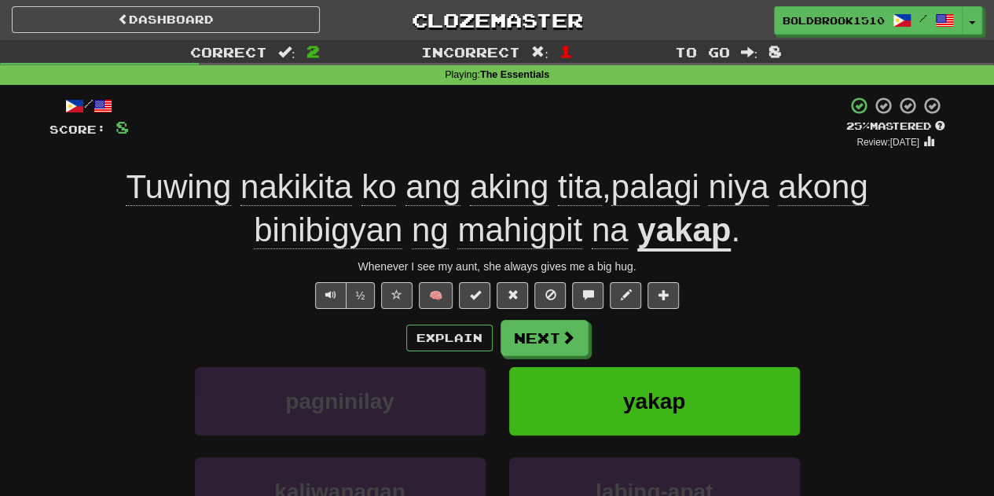
click at [256, 188] on span "nakikita" at bounding box center [296, 187] width 112 height 38
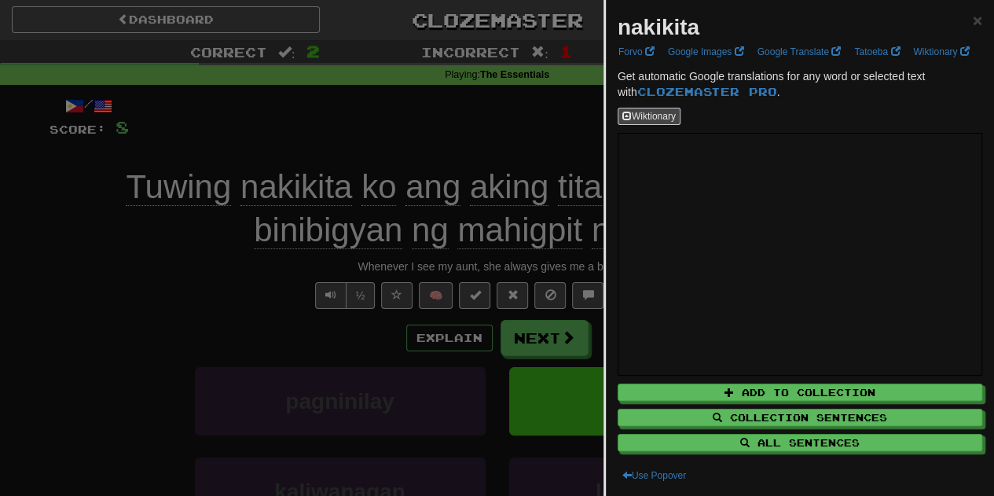
click at [335, 185] on div at bounding box center [497, 248] width 994 height 496
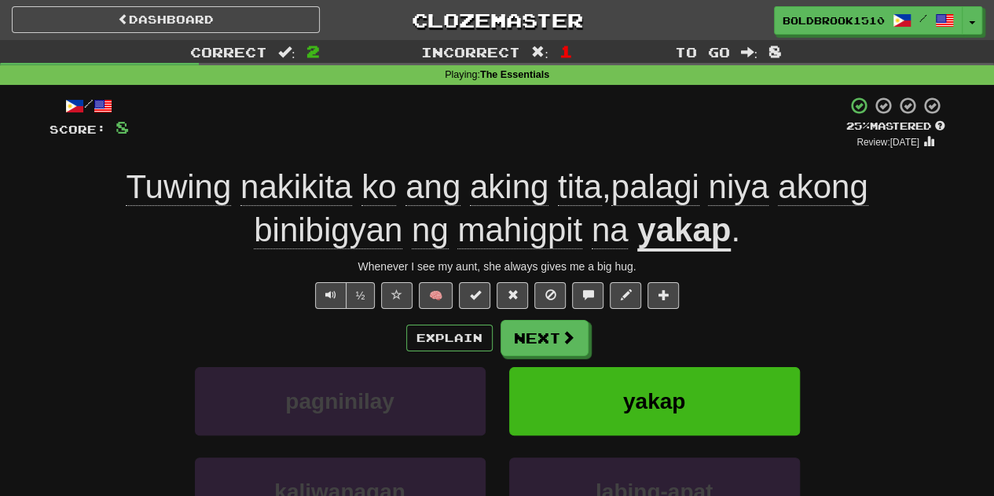
click at [201, 199] on span "Tuwing" at bounding box center [178, 187] width 105 height 38
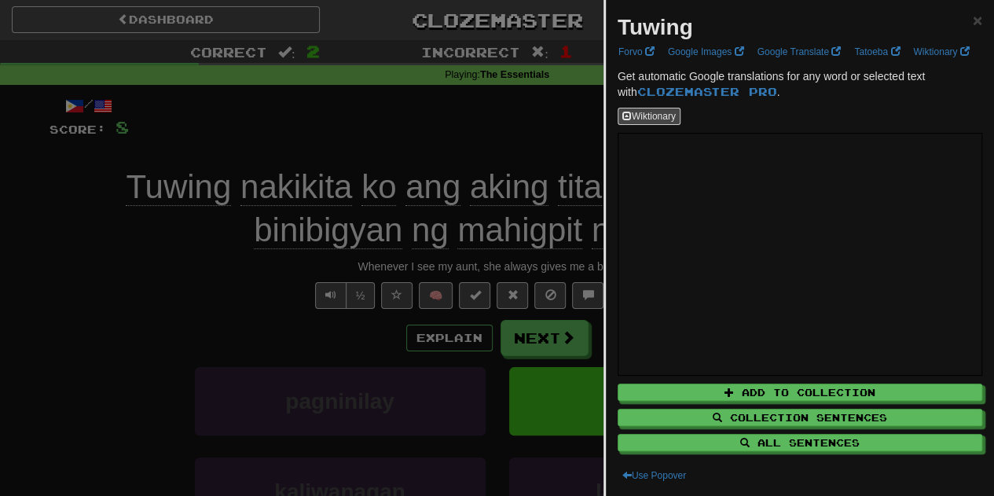
click at [422, 211] on div at bounding box center [497, 248] width 994 height 496
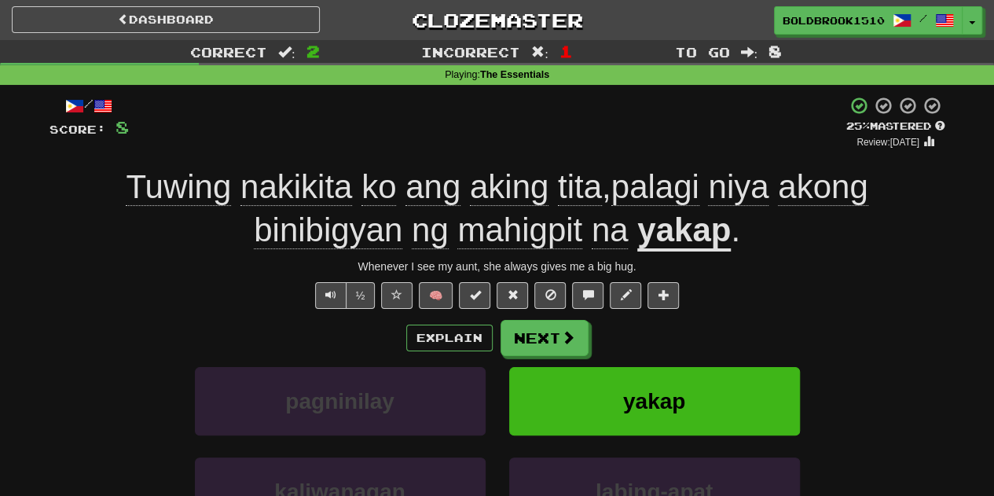
click at [484, 185] on span "aking" at bounding box center [509, 187] width 79 height 38
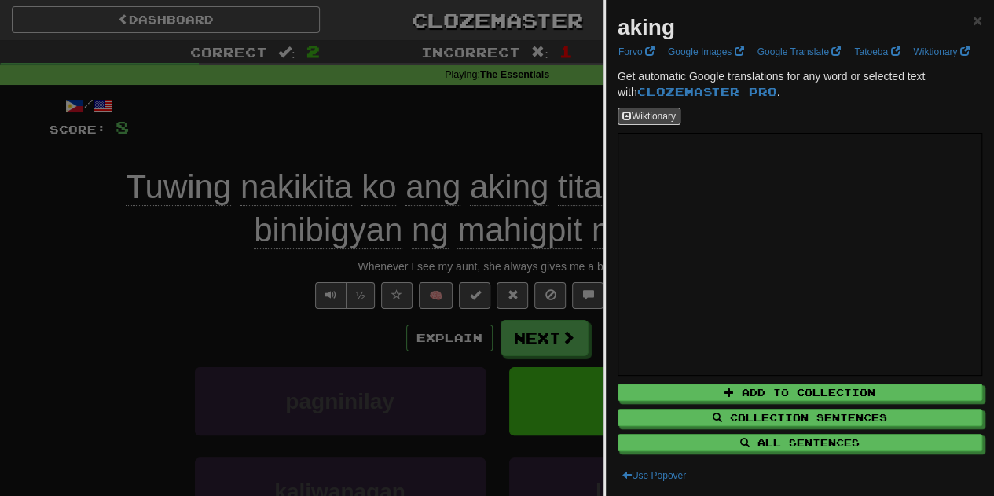
click at [541, 171] on div at bounding box center [497, 248] width 994 height 496
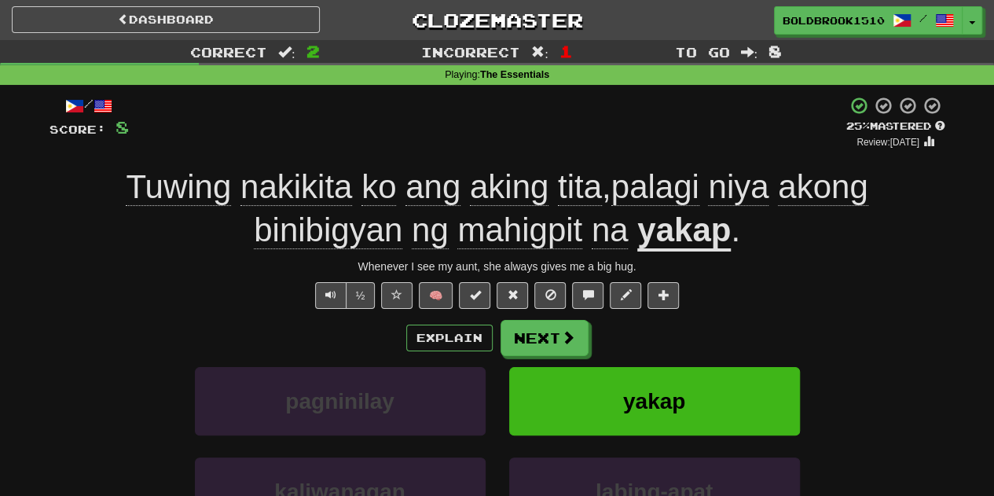
click at [421, 184] on span "ang" at bounding box center [432, 187] width 55 height 38
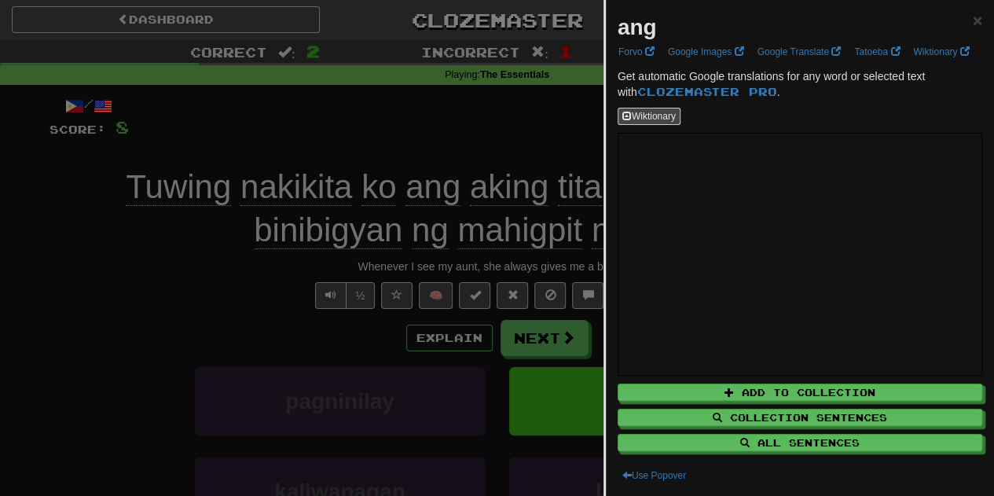
click at [536, 189] on div at bounding box center [497, 248] width 994 height 496
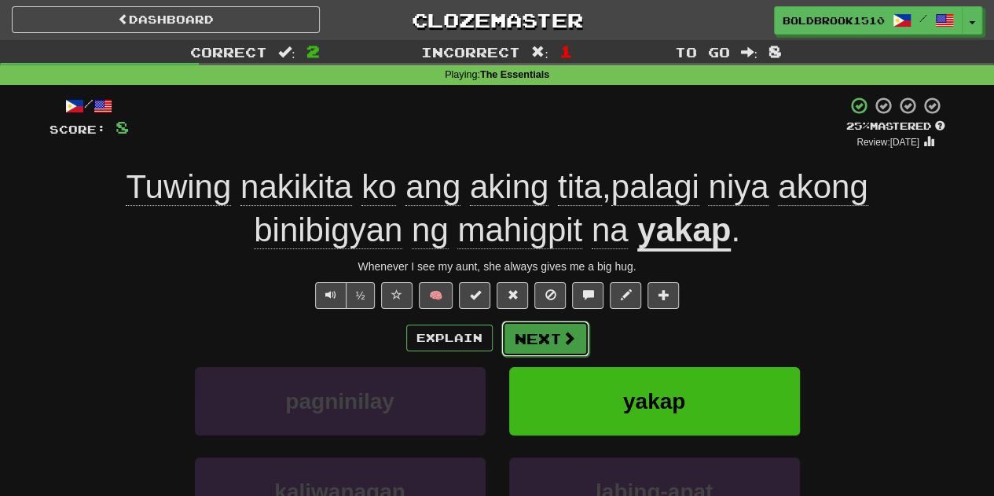
click at [563, 325] on button "Next" at bounding box center [545, 339] width 88 height 36
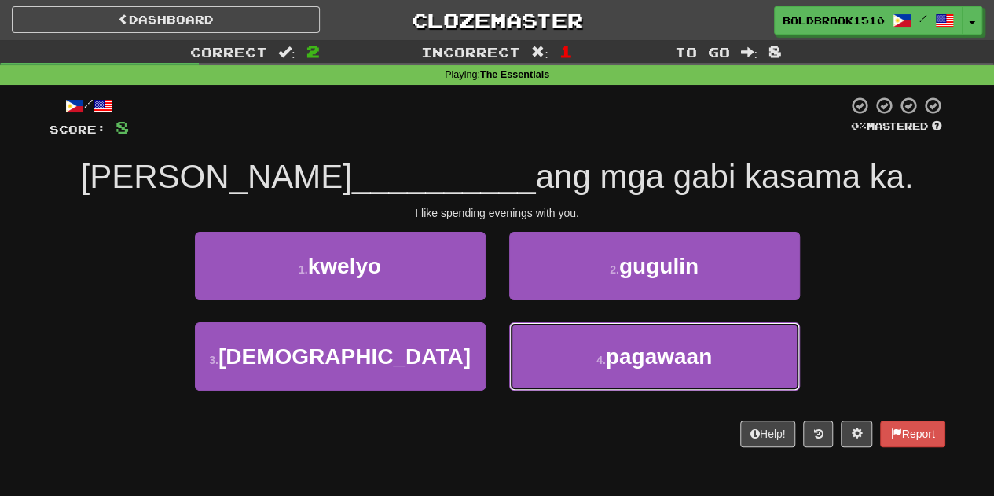
click at [563, 325] on button "4 . pagawaan" at bounding box center [654, 356] width 291 height 68
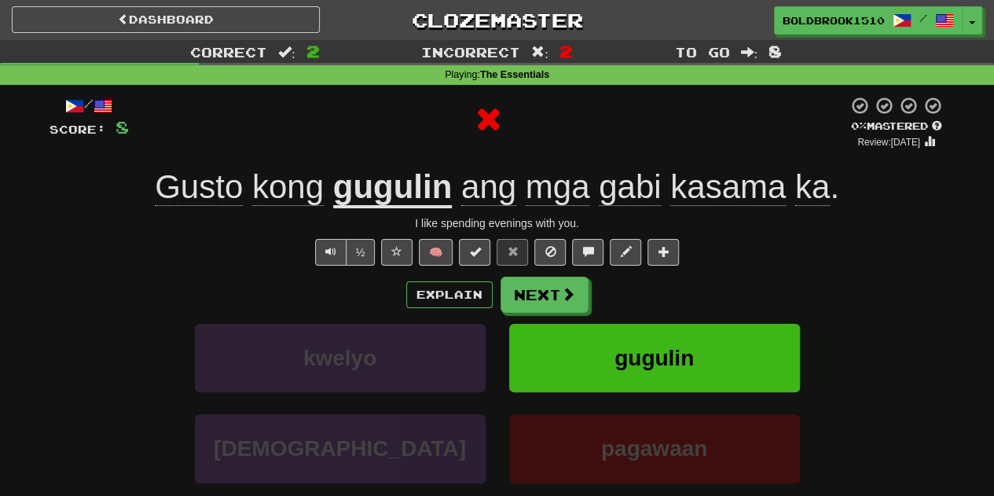
click at [431, 189] on u "gugulin" at bounding box center [392, 188] width 119 height 40
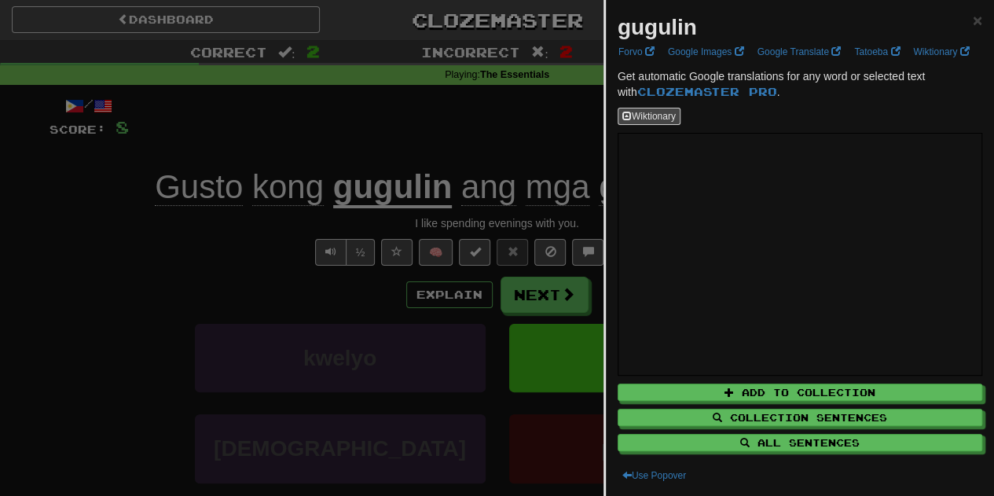
click at [487, 190] on div at bounding box center [497, 248] width 994 height 496
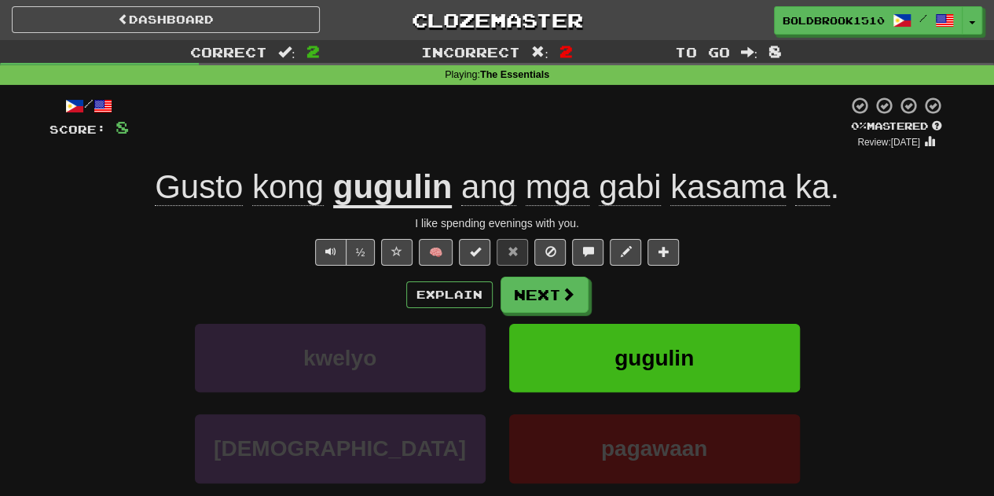
click at [698, 186] on span "kasama" at bounding box center [728, 187] width 116 height 38
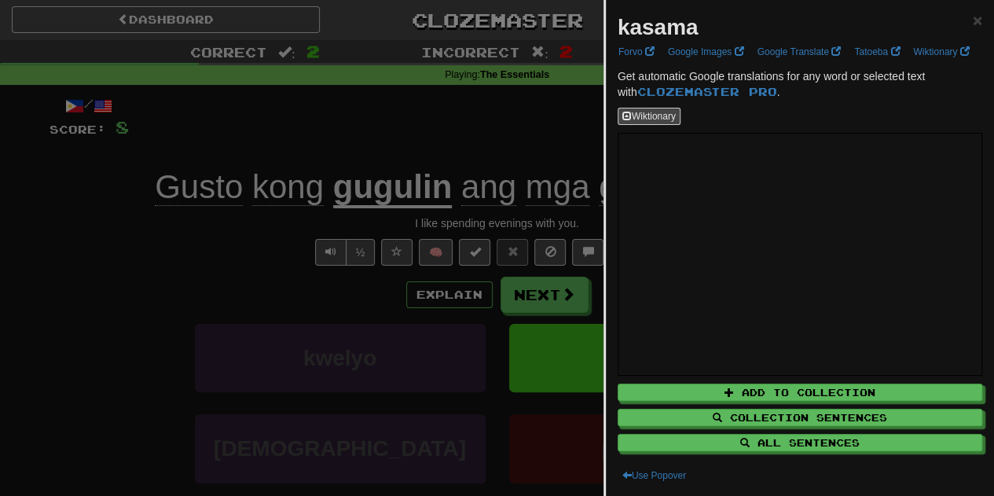
click at [551, 174] on div at bounding box center [497, 248] width 994 height 496
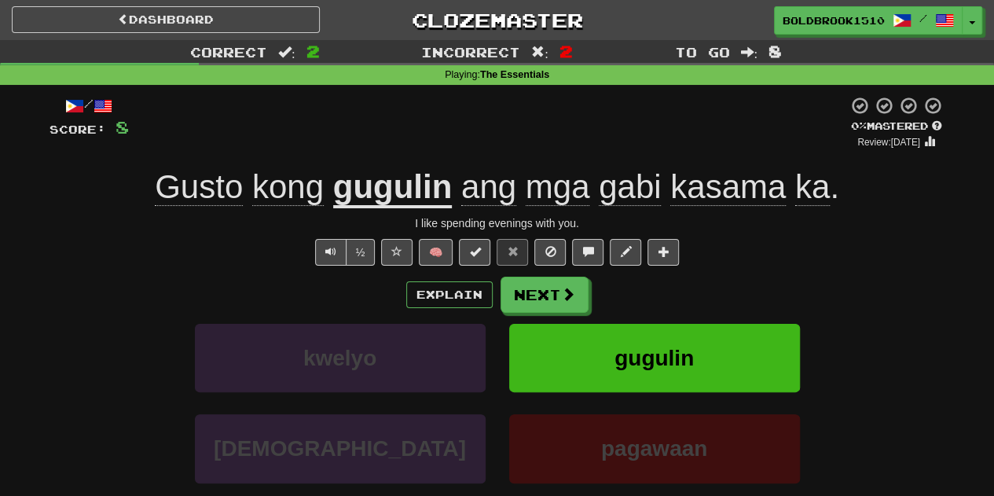
click at [599, 185] on span "gabi" at bounding box center [630, 187] width 62 height 38
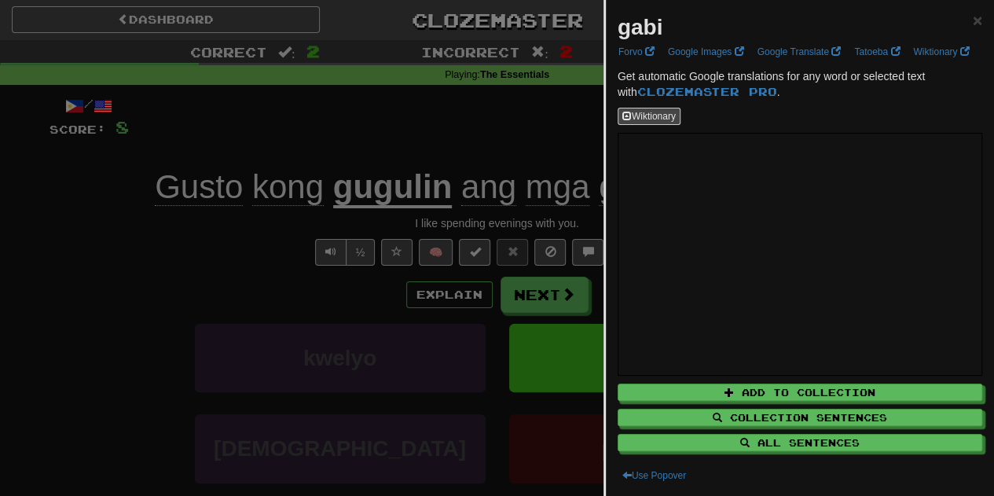
click at [575, 185] on div at bounding box center [497, 248] width 994 height 496
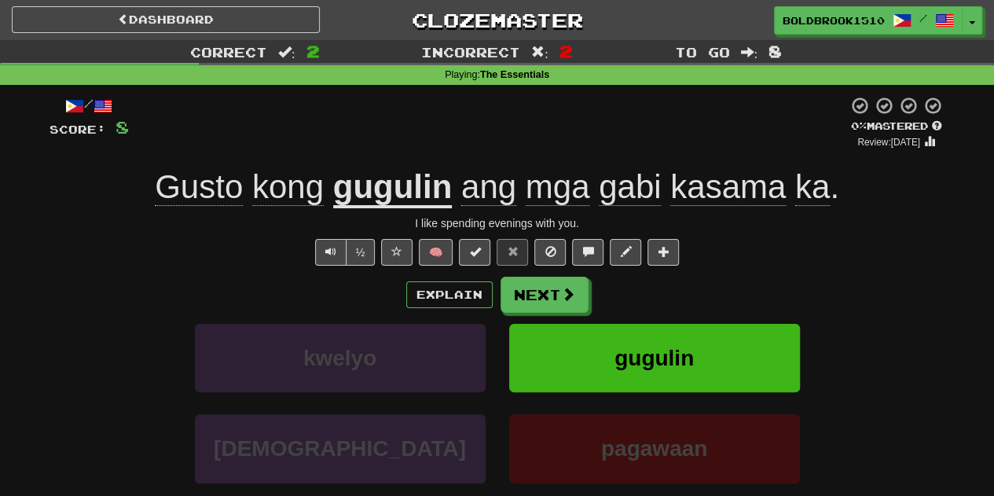
click at [537, 186] on span "mga" at bounding box center [558, 187] width 64 height 38
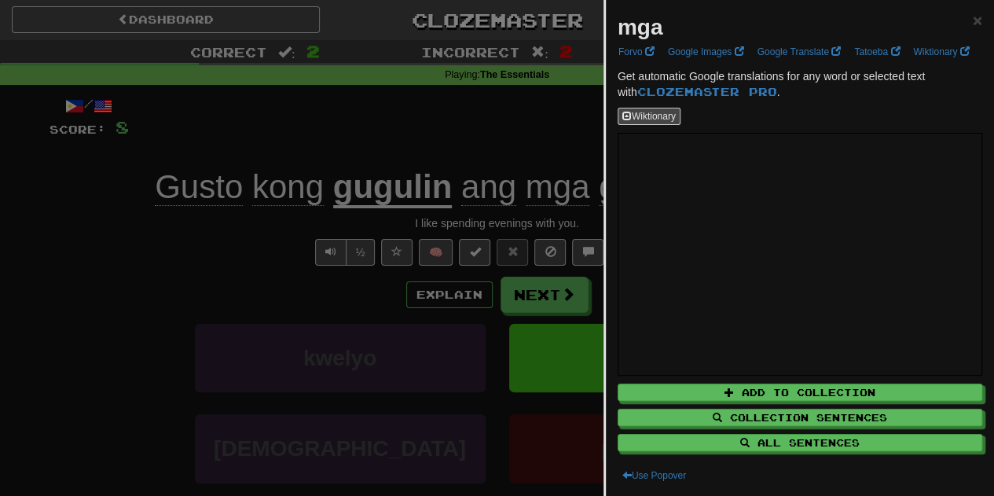
click at [547, 182] on div at bounding box center [497, 248] width 994 height 496
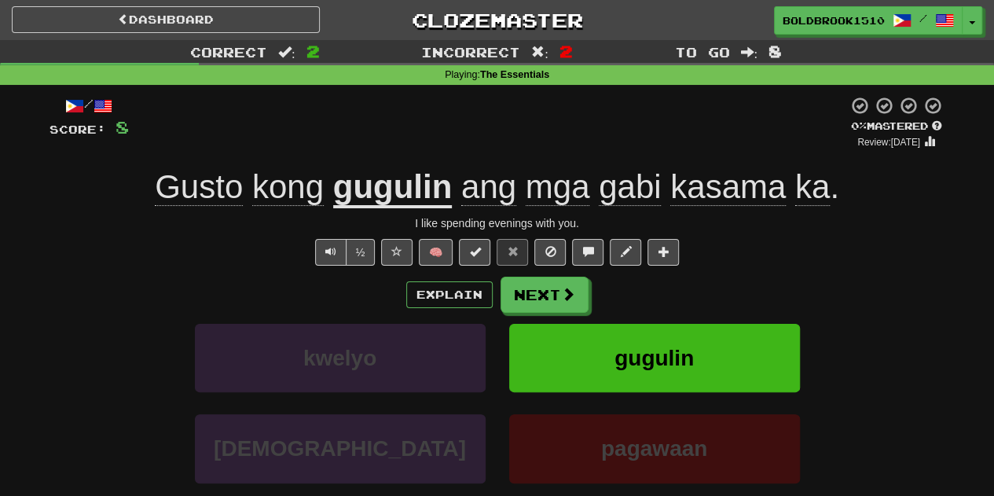
click at [304, 179] on span "kong" at bounding box center [288, 187] width 72 height 38
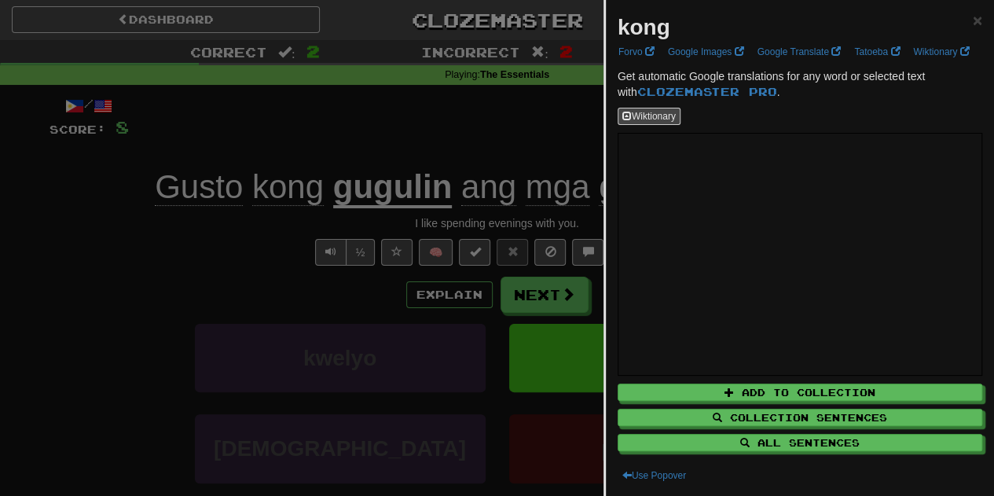
click at [475, 156] on div at bounding box center [497, 248] width 994 height 496
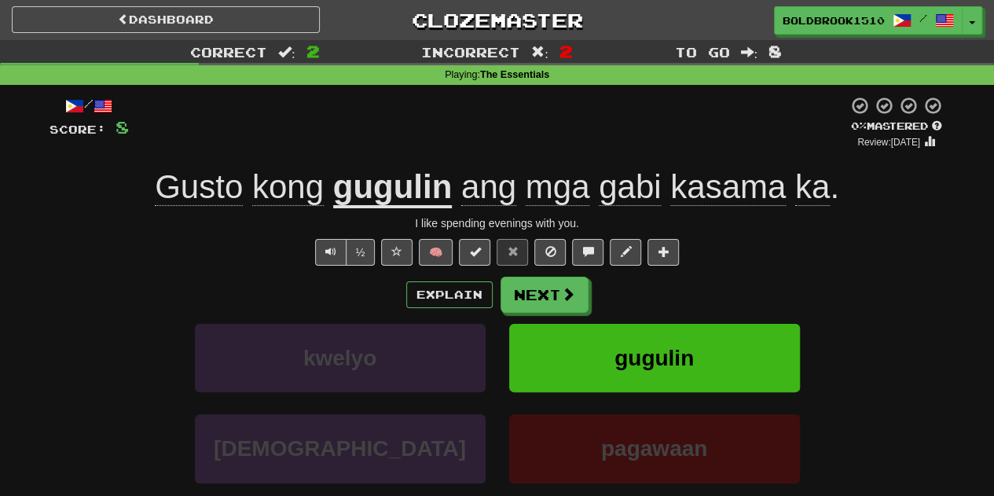
click at [418, 184] on u "gugulin" at bounding box center [392, 188] width 119 height 40
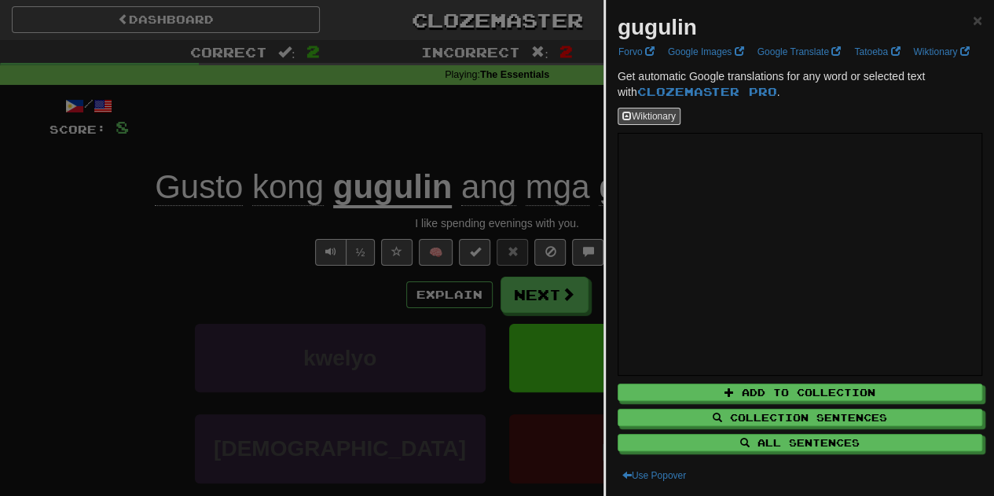
click at [490, 202] on div at bounding box center [497, 248] width 994 height 496
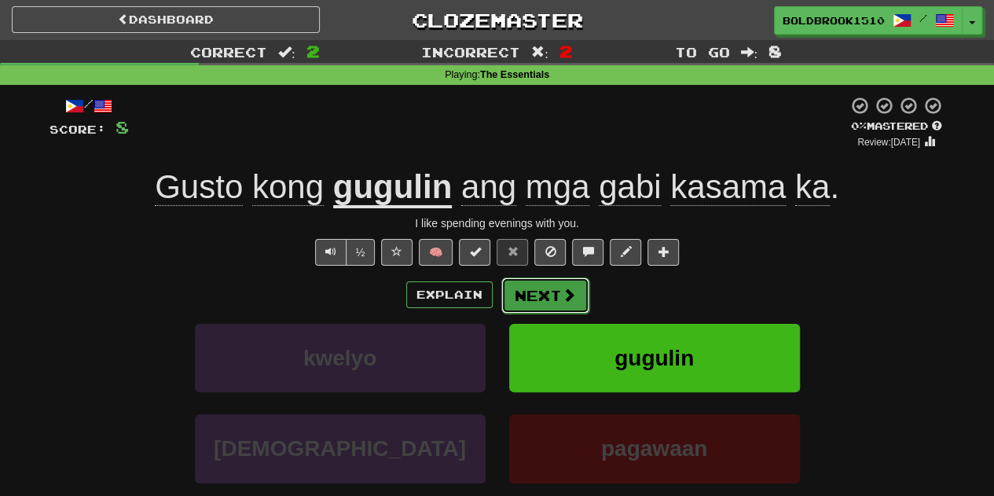
click at [525, 282] on button "Next" at bounding box center [545, 295] width 88 height 36
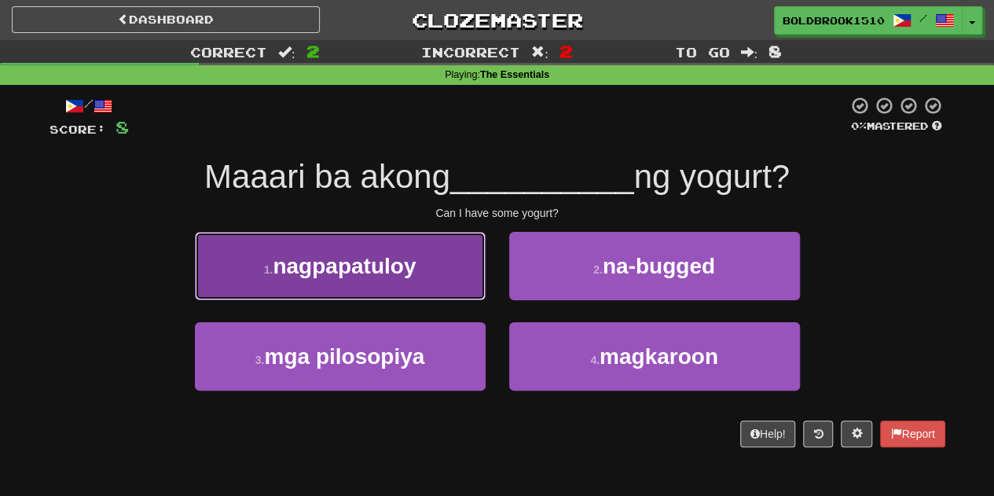
click at [415, 262] on span "nagpapatuloy" at bounding box center [344, 266] width 143 height 24
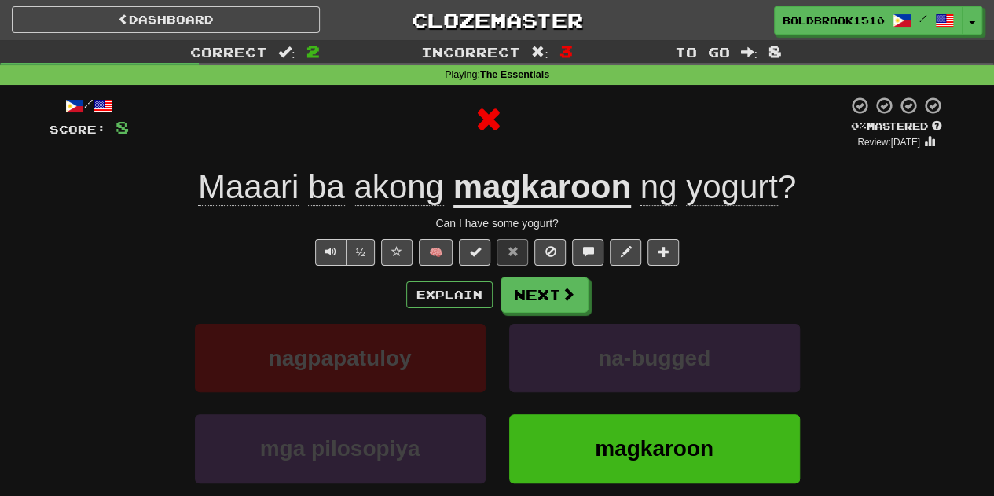
click at [498, 183] on u "magkaroon" at bounding box center [542, 188] width 178 height 40
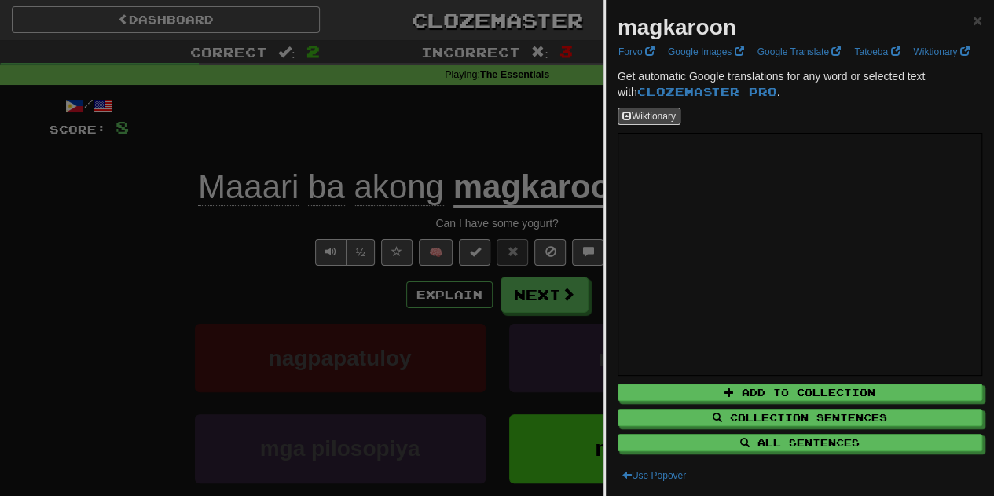
click at [479, 181] on div at bounding box center [497, 248] width 994 height 496
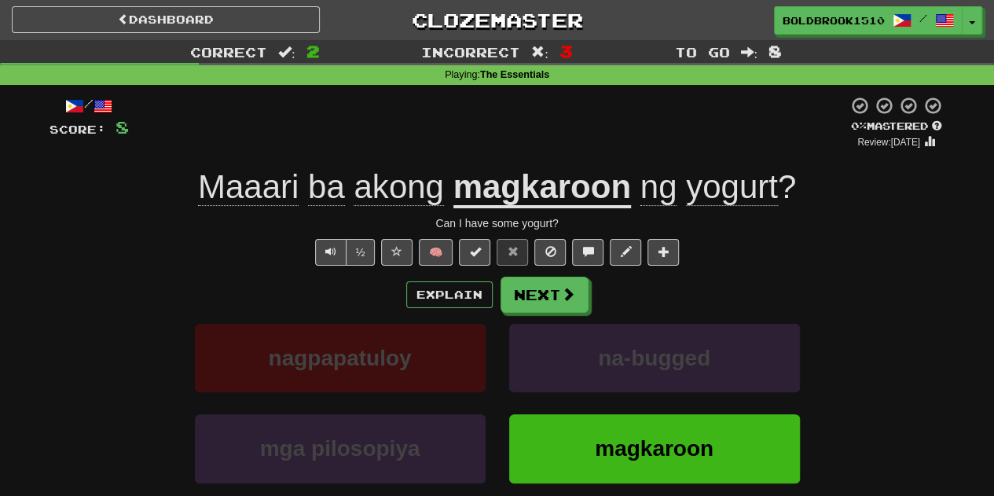
click at [206, 188] on span "Maaari" at bounding box center [248, 187] width 101 height 38
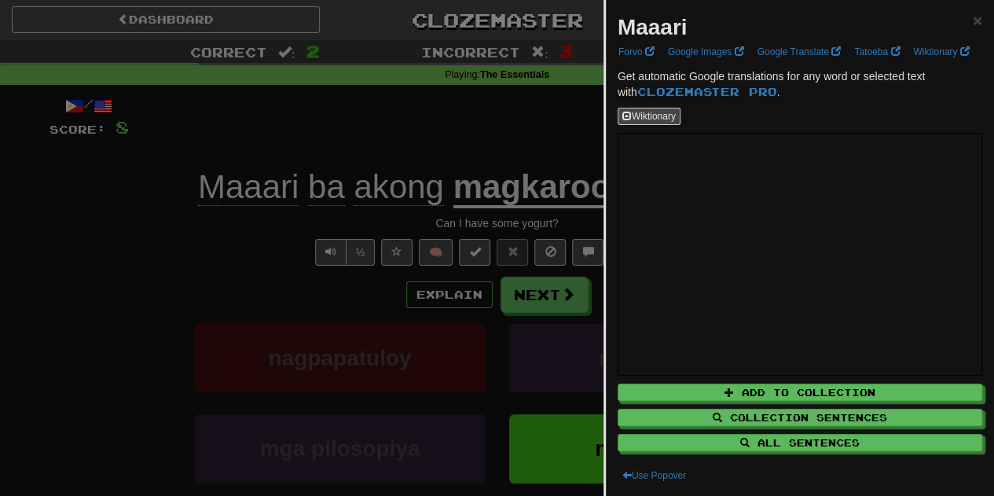
click at [492, 190] on div at bounding box center [497, 248] width 994 height 496
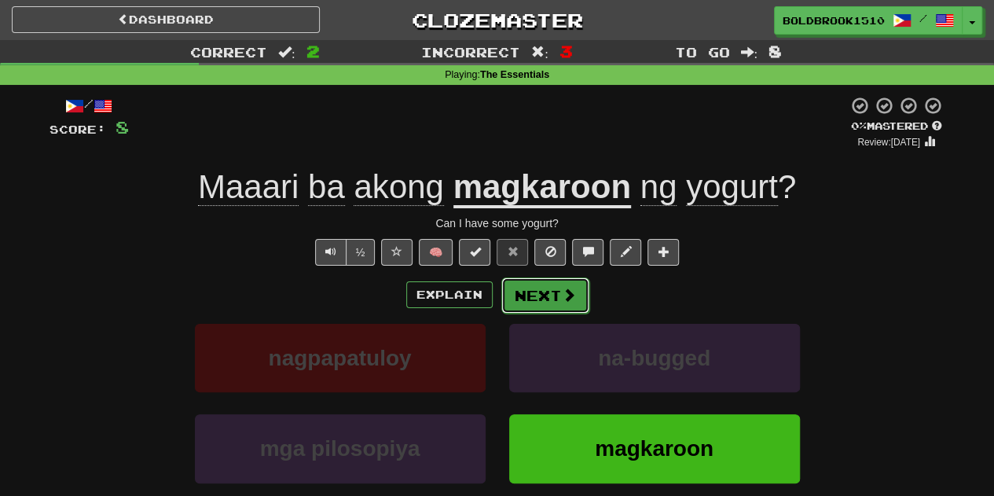
click at [540, 279] on button "Next" at bounding box center [545, 295] width 88 height 36
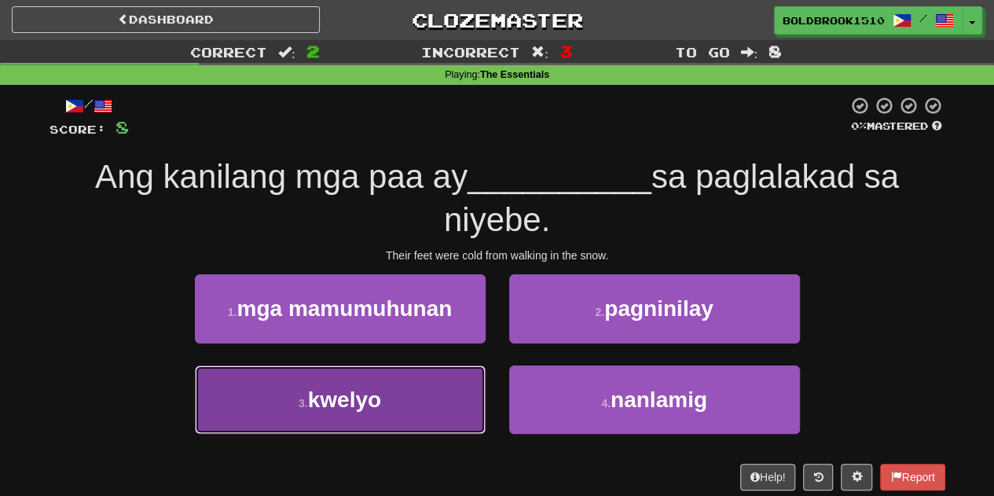
click at [348, 421] on button "3 . kwelyo" at bounding box center [340, 399] width 291 height 68
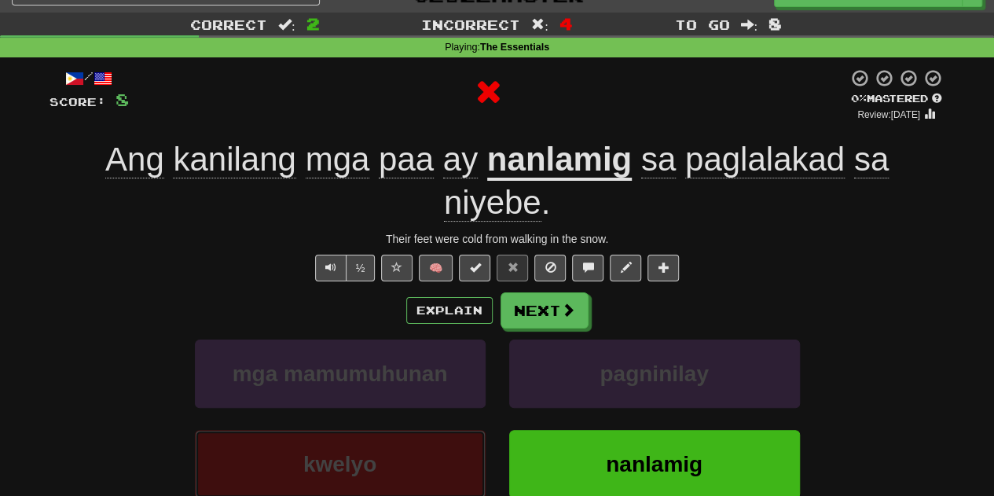
scroll to position [48, 0]
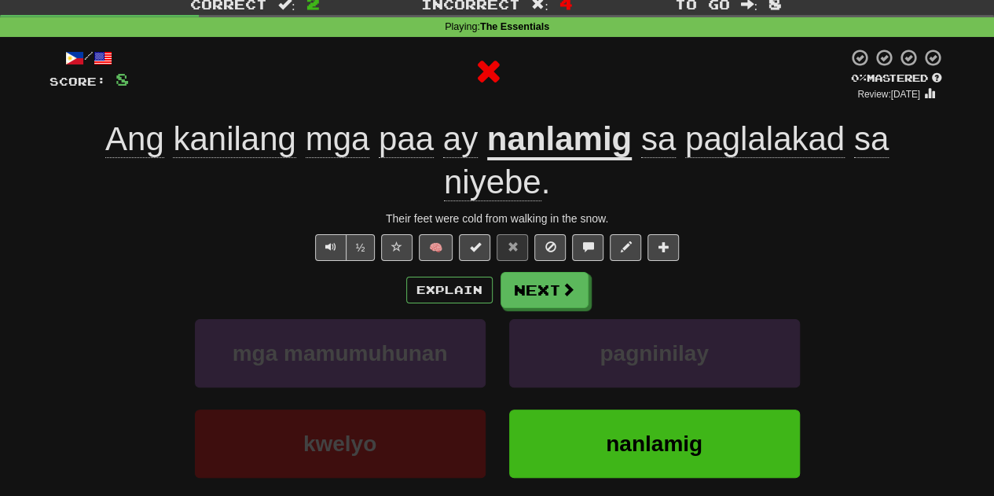
click at [542, 133] on u "nanlamig" at bounding box center [559, 140] width 145 height 40
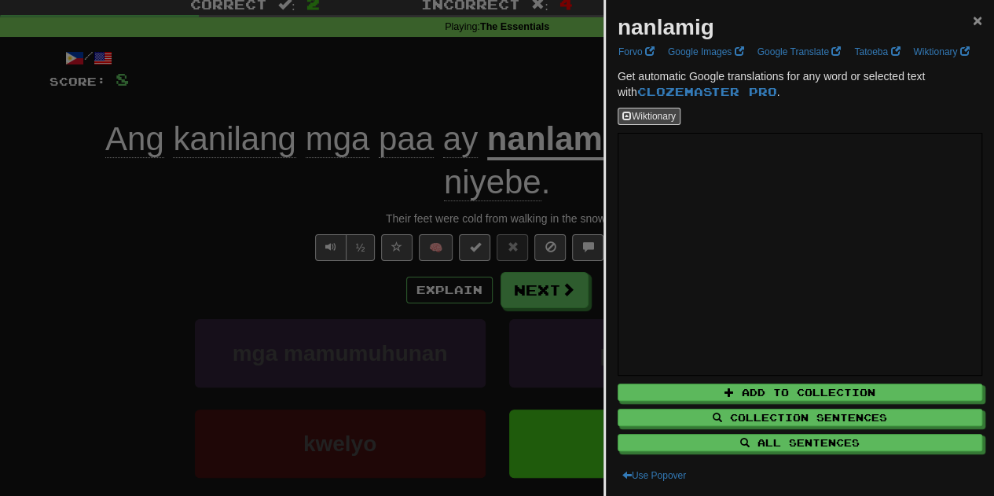
click at [973, 19] on span "×" at bounding box center [977, 20] width 9 height 18
